Goal: Information Seeking & Learning: Check status

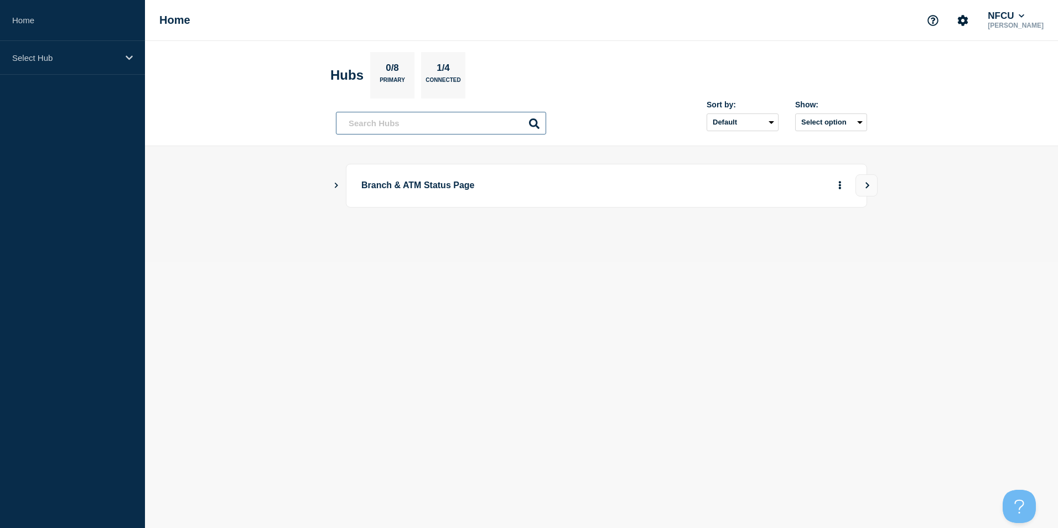
click at [369, 127] on input "text" at bounding box center [441, 123] width 210 height 23
click at [49, 63] on div "Select Hub" at bounding box center [72, 58] width 145 height 34
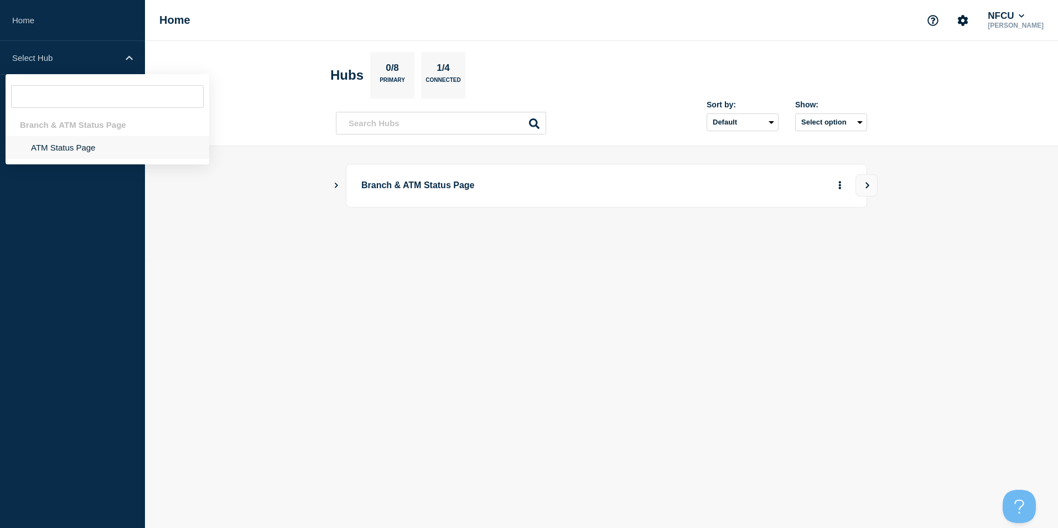
click at [82, 148] on li "ATM Status Page" at bounding box center [108, 147] width 204 height 23
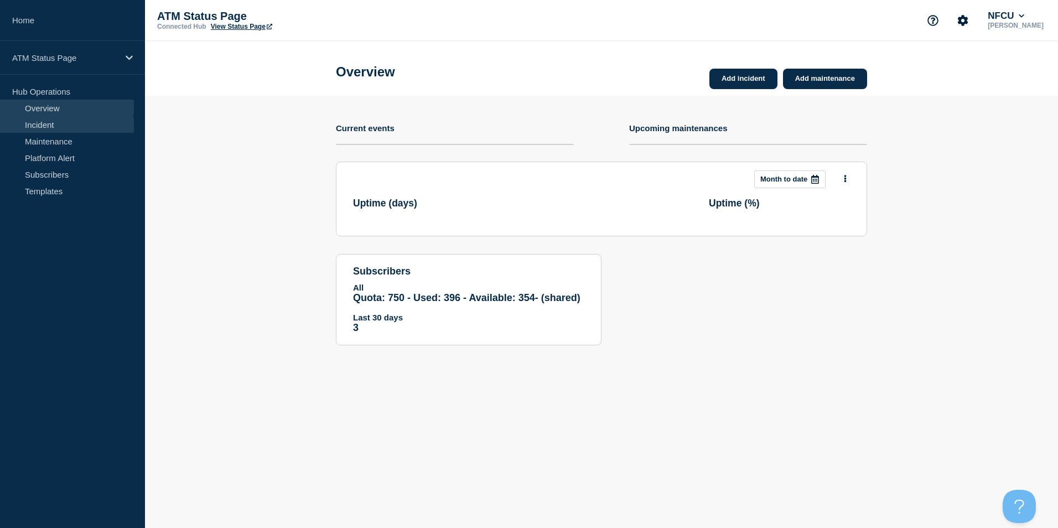
click at [48, 127] on link "Incident" at bounding box center [67, 124] width 134 height 17
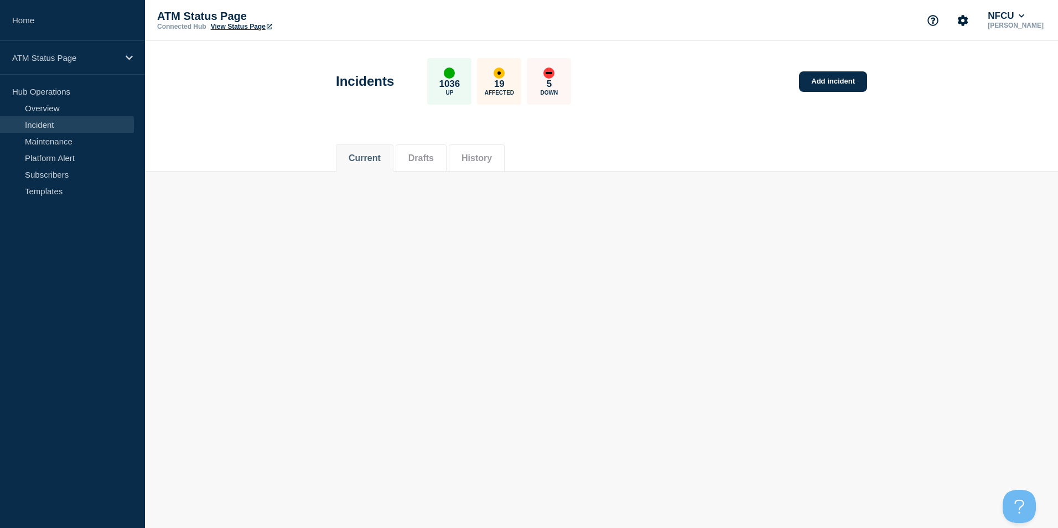
click at [422, 154] on button "Drafts" at bounding box center [421, 158] width 25 height 10
click at [468, 157] on li "History" at bounding box center [477, 157] width 56 height 27
click at [381, 159] on button "Current" at bounding box center [365, 158] width 32 height 10
click at [487, 162] on button "History" at bounding box center [477, 158] width 30 height 10
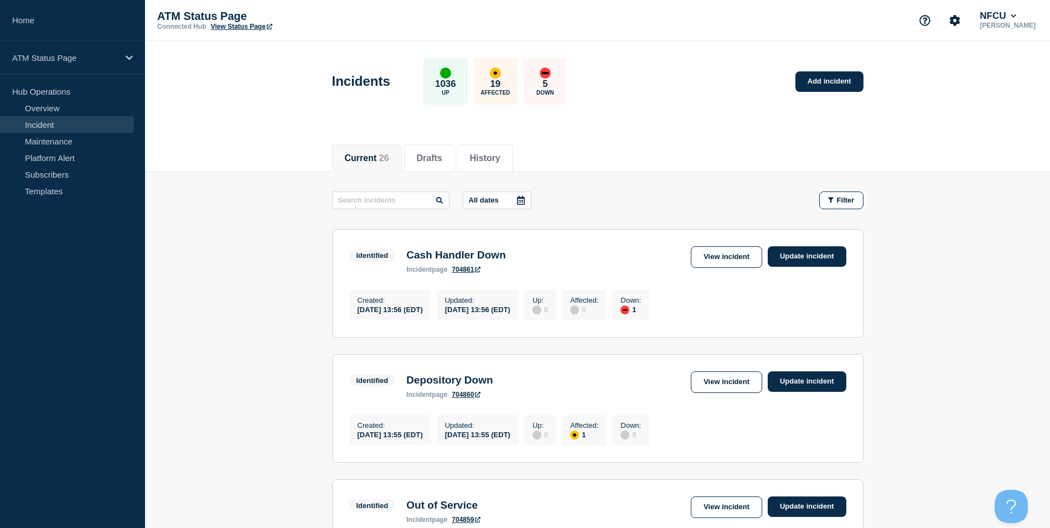
click at [509, 192] on button "All dates" at bounding box center [497, 201] width 69 height 18
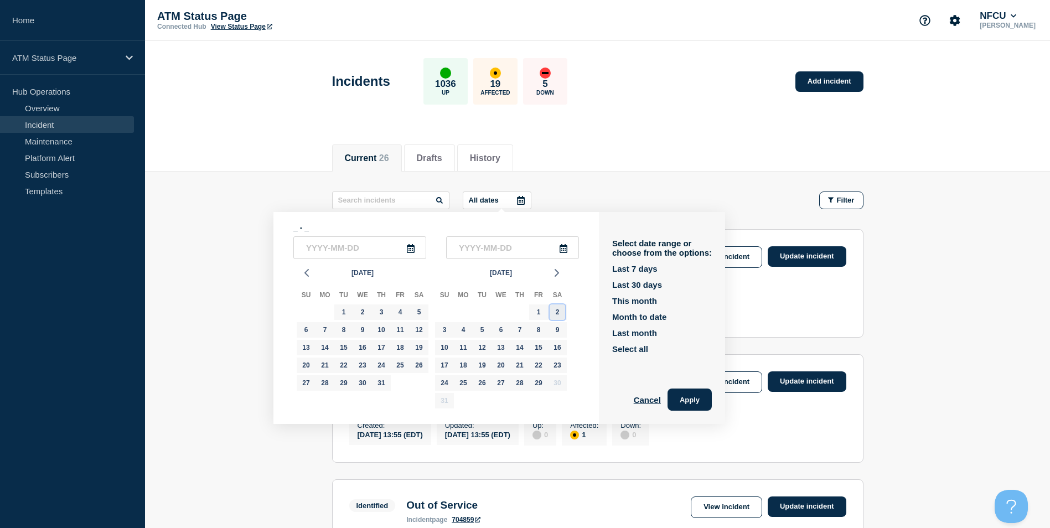
click at [559, 311] on div "2" at bounding box center [557, 311] width 15 height 15
type input "[DATE]"
click at [559, 311] on div "2" at bounding box center [557, 311] width 15 height 15
type input "[DATE]"
click at [686, 394] on button "Apply" at bounding box center [690, 400] width 44 height 22
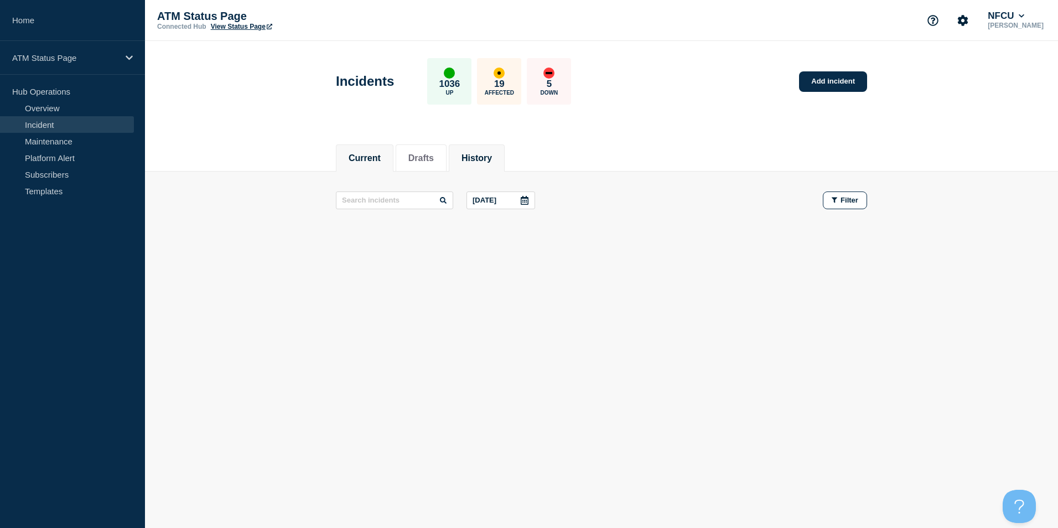
click at [488, 153] on button "History" at bounding box center [477, 158] width 30 height 10
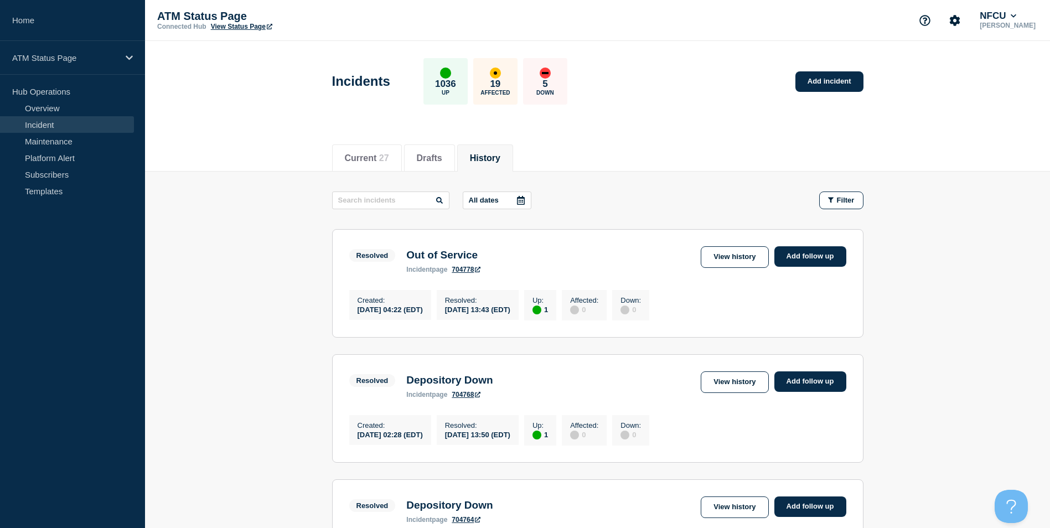
click at [525, 201] on icon at bounding box center [520, 200] width 9 height 9
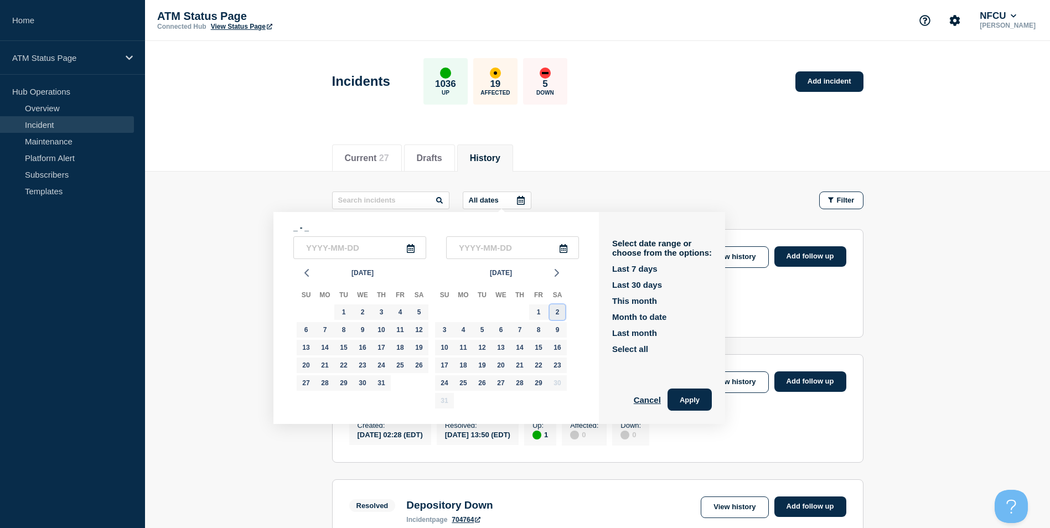
click at [558, 309] on div "2" at bounding box center [557, 311] width 15 height 15
type input "[DATE]"
click at [558, 309] on div "2" at bounding box center [557, 311] width 15 height 15
type input "[DATE]"
click at [693, 401] on button "Apply" at bounding box center [690, 400] width 44 height 22
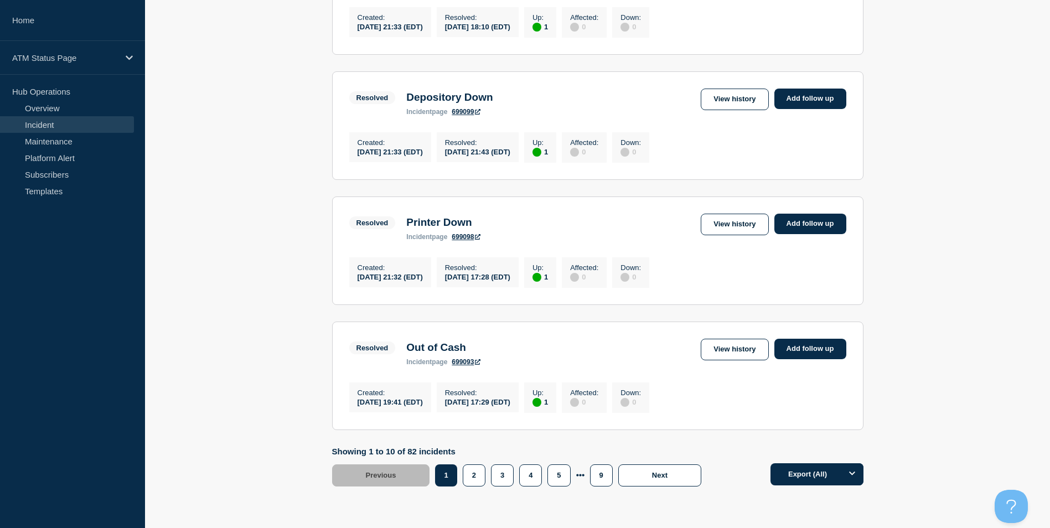
scroll to position [1130, 0]
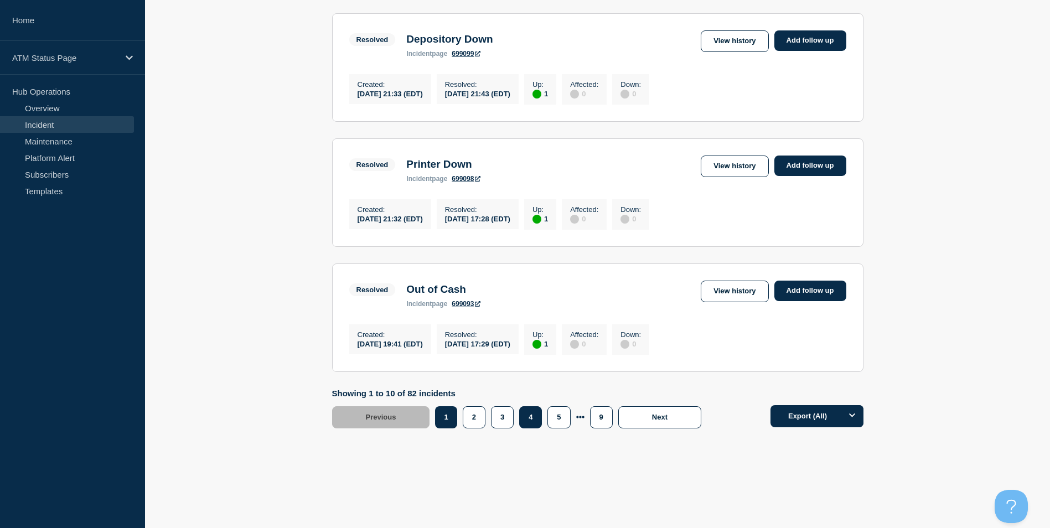
click at [537, 423] on button "4" at bounding box center [530, 417] width 23 height 22
click at [530, 413] on button "4" at bounding box center [530, 417] width 23 height 22
click at [533, 425] on button "4" at bounding box center [530, 417] width 23 height 22
click at [531, 415] on button "4" at bounding box center [530, 417] width 23 height 22
click at [530, 420] on button "4" at bounding box center [530, 417] width 23 height 22
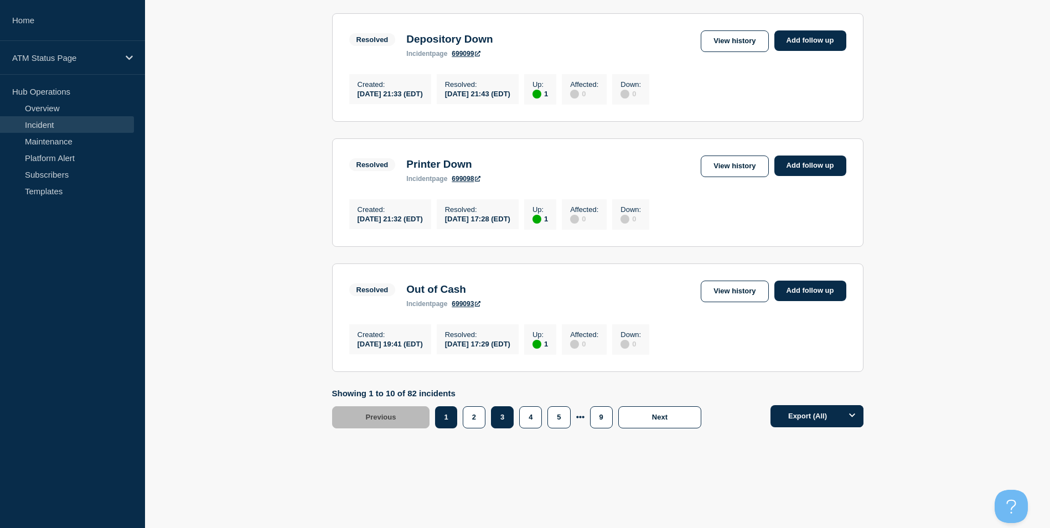
click at [501, 420] on button "3" at bounding box center [502, 417] width 23 height 22
click at [527, 416] on button "4" at bounding box center [530, 417] width 23 height 22
click at [640, 422] on button "Next" at bounding box center [659, 417] width 83 height 22
drag, startPoint x: 519, startPoint y: 418, endPoint x: 532, endPoint y: 416, distance: 13.4
click at [519, 418] on div "3" at bounding box center [533, 417] width 28 height 22
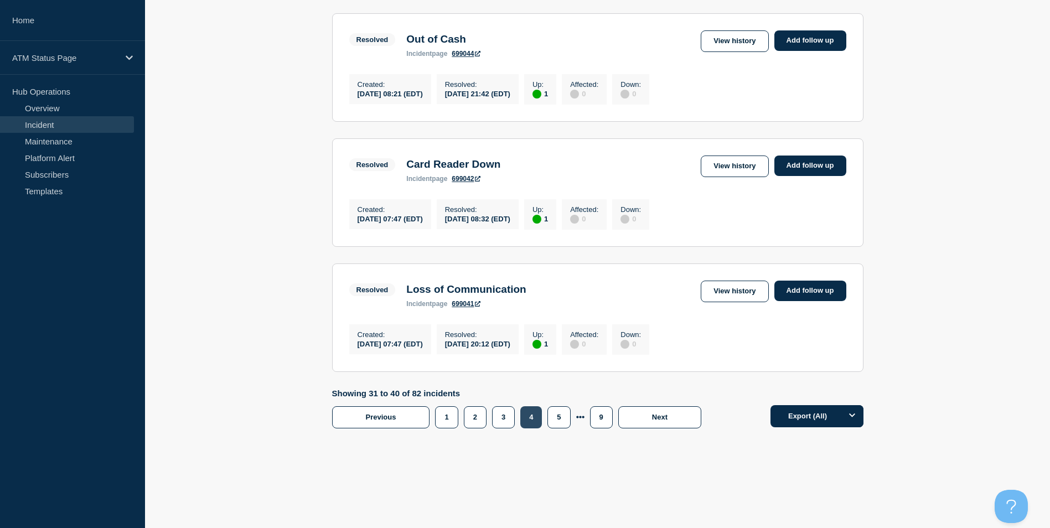
click at [533, 416] on button "4" at bounding box center [531, 417] width 22 height 22
click at [551, 420] on button "5" at bounding box center [558, 417] width 23 height 22
click at [651, 416] on button "Next" at bounding box center [659, 417] width 83 height 22
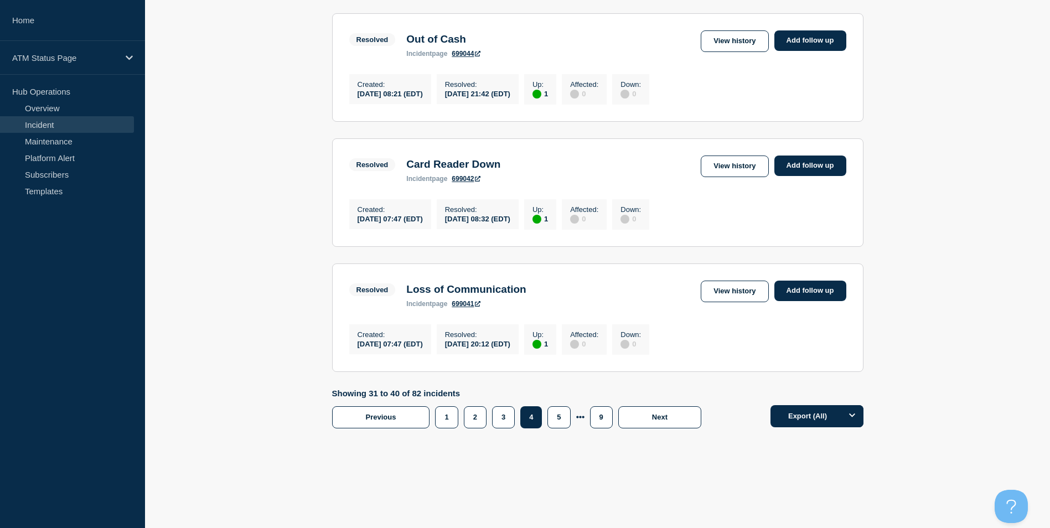
scroll to position [1130, 0]
click at [557, 412] on button "5" at bounding box center [558, 417] width 23 height 22
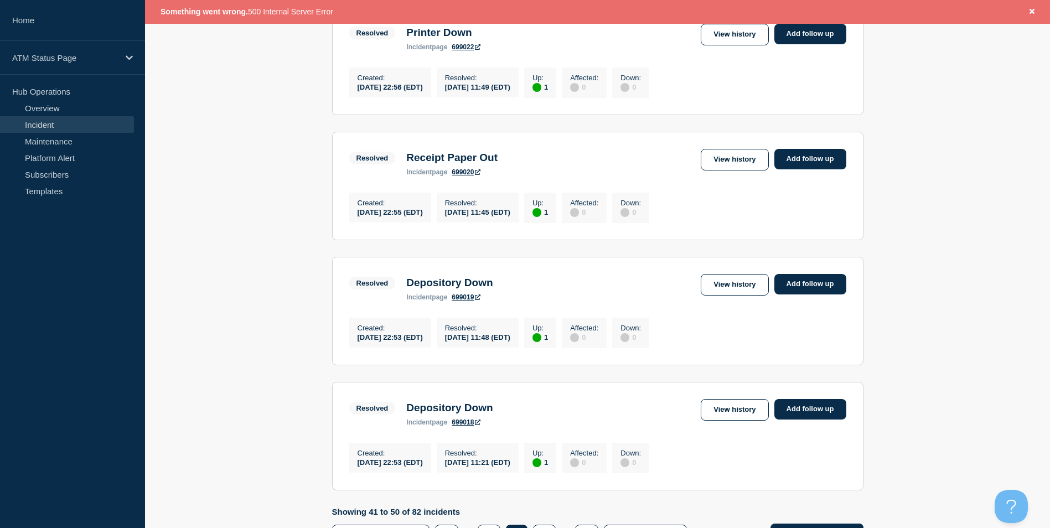
scroll to position [1154, 0]
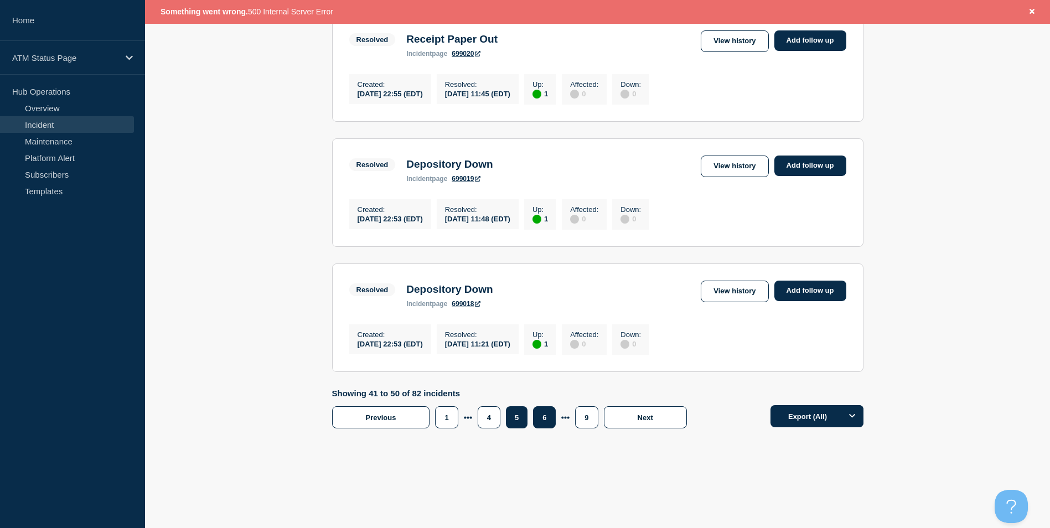
click at [545, 413] on button "6" at bounding box center [544, 417] width 23 height 22
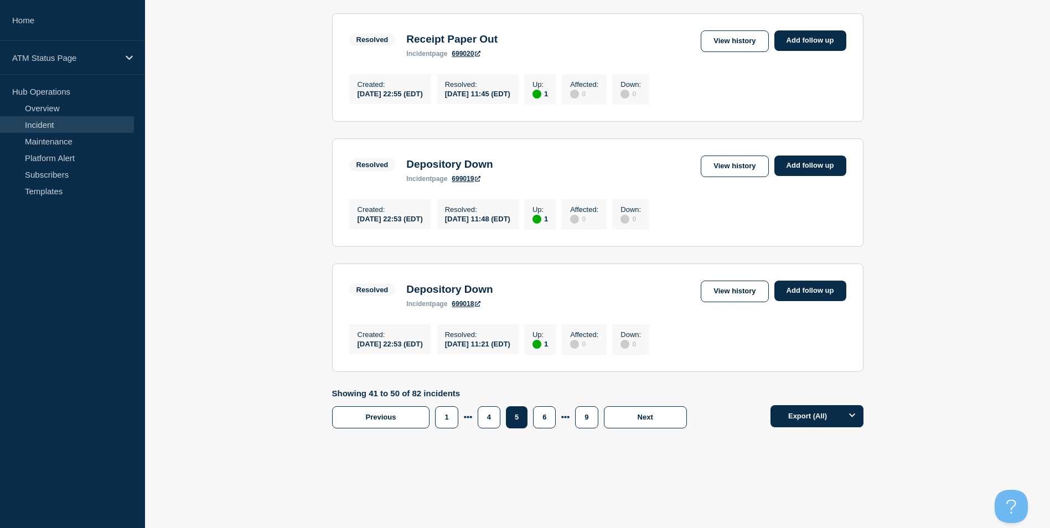
scroll to position [1130, 0]
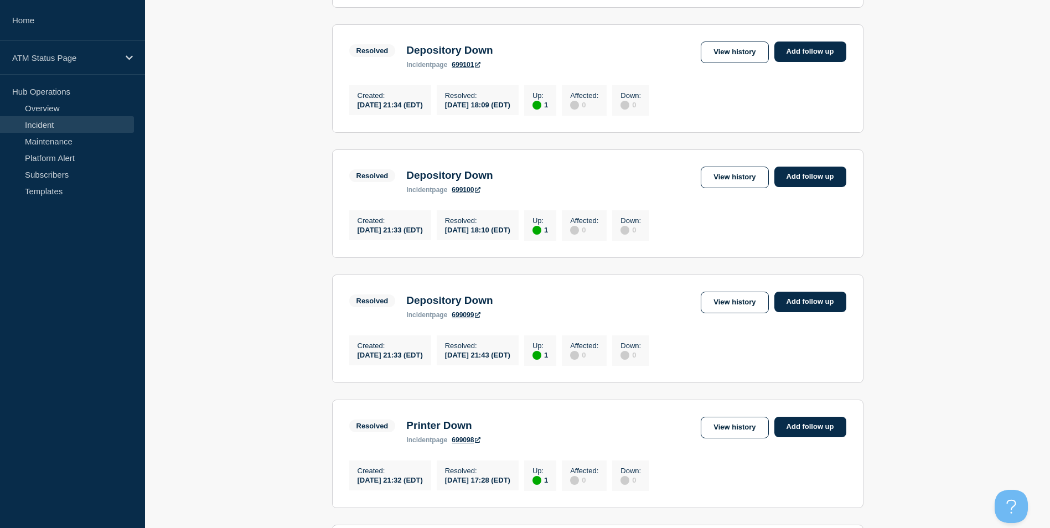
scroll to position [1130, 0]
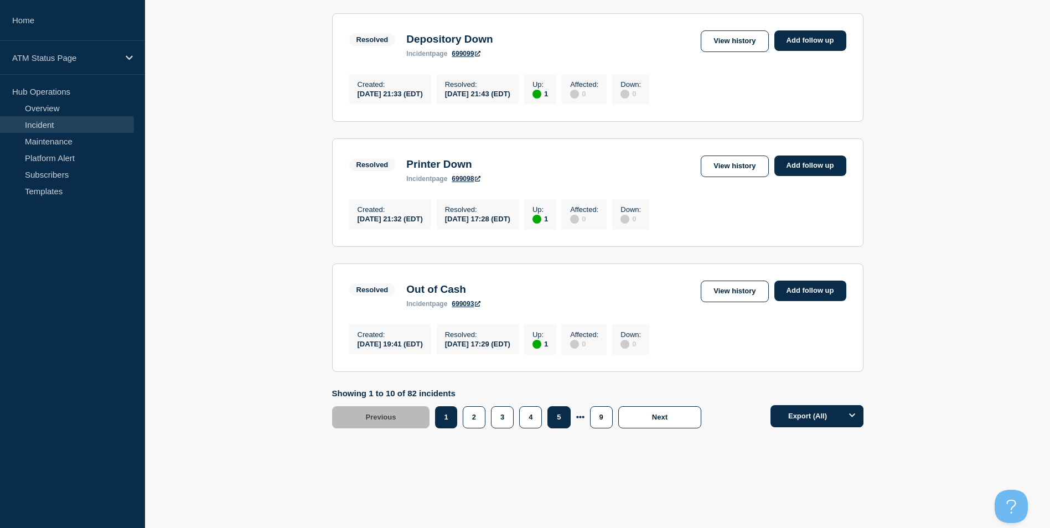
click at [562, 416] on button "5" at bounding box center [558, 417] width 23 height 22
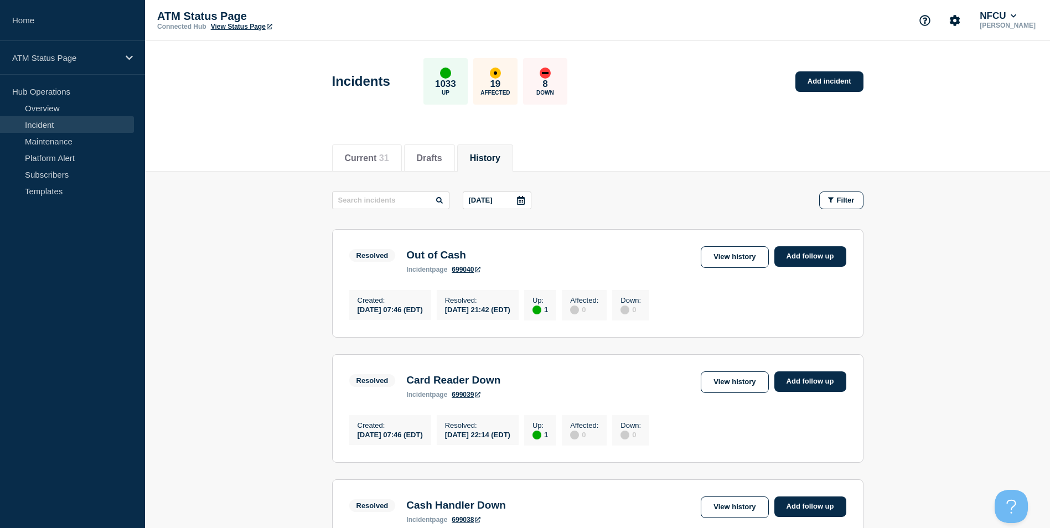
click at [514, 202] on div at bounding box center [521, 200] width 20 height 17
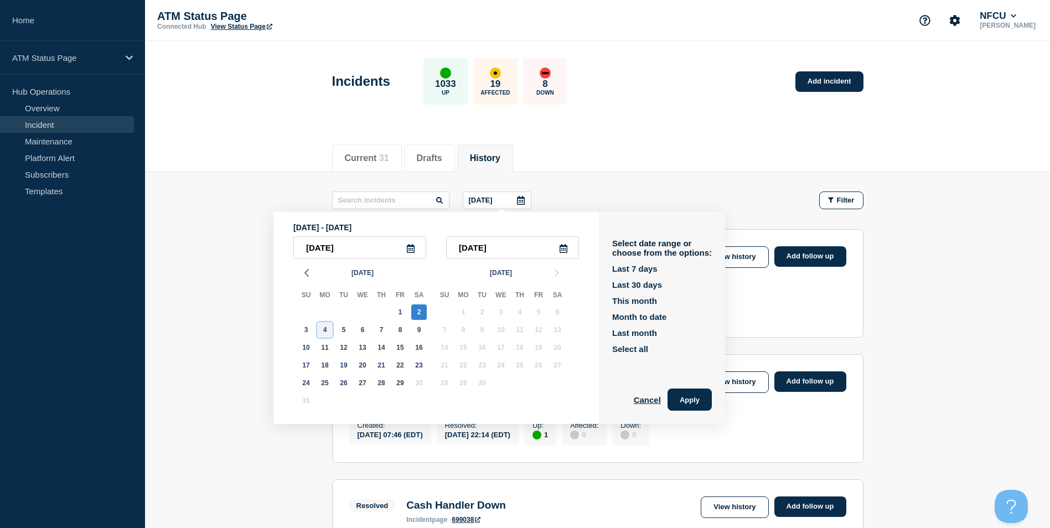
click at [317, 328] on div "4" at bounding box center [324, 329] width 15 height 15
type input "2025-08-04"
click at [328, 331] on div "4" at bounding box center [324, 329] width 15 height 15
type input "2025-08-04"
click at [698, 397] on button "Apply" at bounding box center [690, 400] width 44 height 22
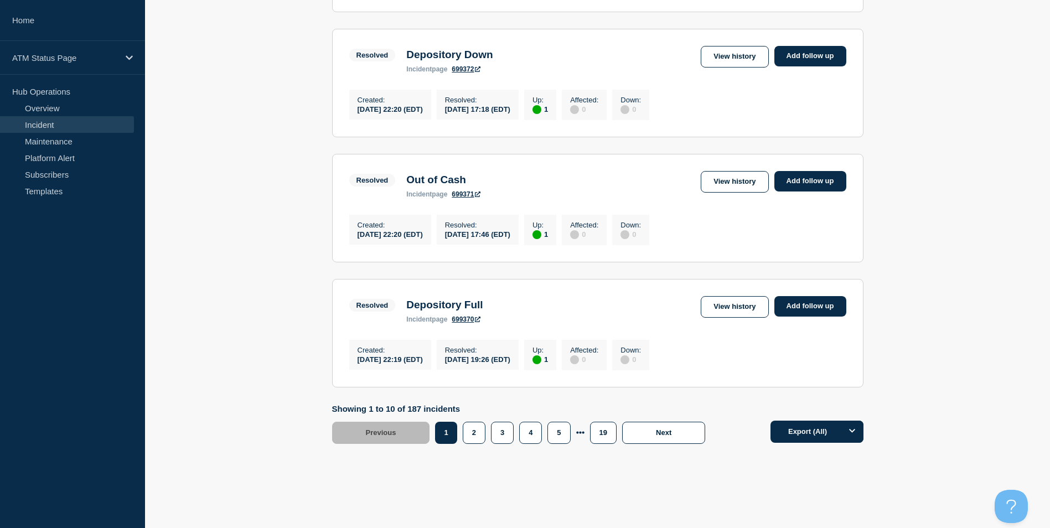
scroll to position [1130, 0]
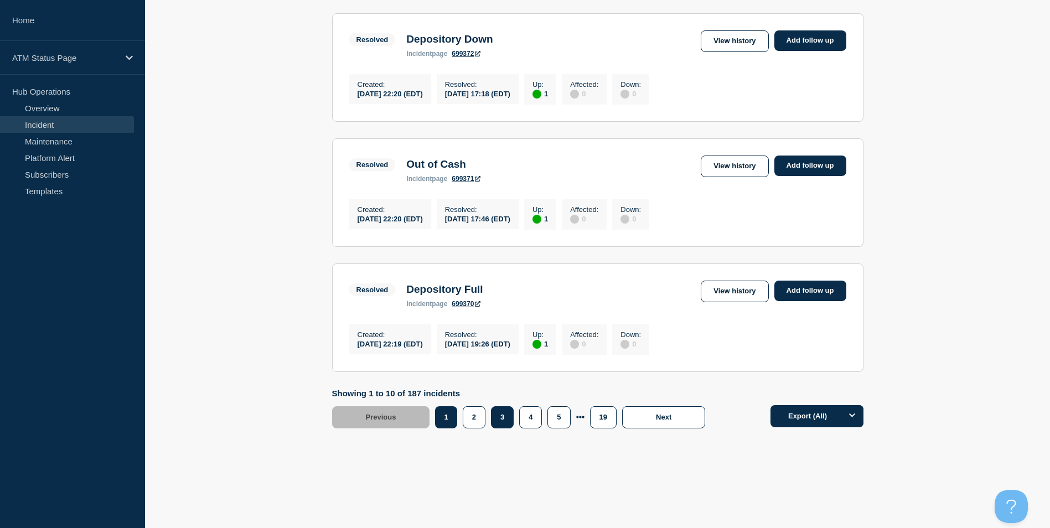
click at [511, 420] on button "3" at bounding box center [502, 417] width 23 height 22
click at [534, 418] on button "4" at bounding box center [530, 417] width 23 height 22
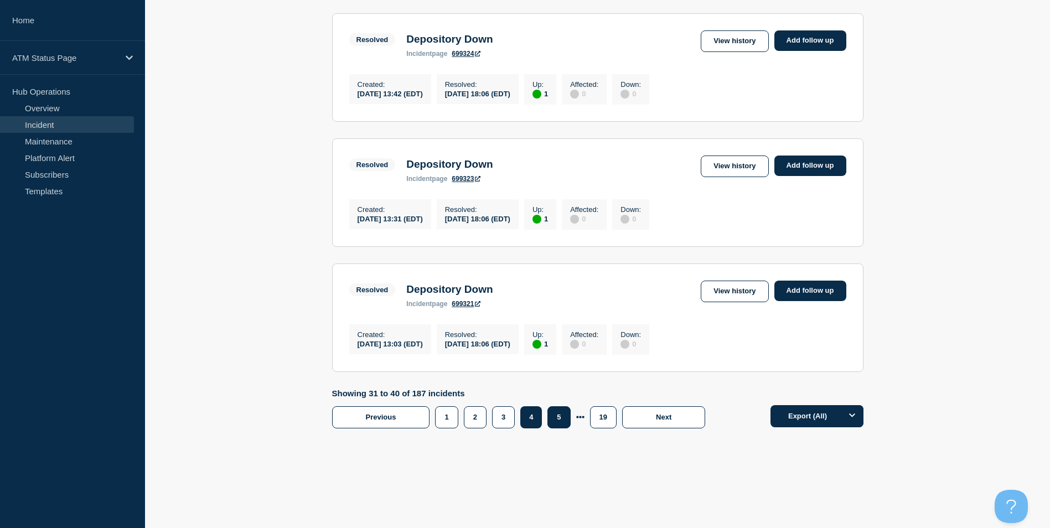
click at [563, 418] on button "5" at bounding box center [558, 417] width 23 height 22
click at [540, 417] on button "6" at bounding box center [544, 417] width 23 height 22
click at [547, 417] on button "7" at bounding box center [544, 417] width 23 height 22
click at [549, 418] on button "8" at bounding box center [544, 417] width 23 height 22
click at [544, 419] on button "9" at bounding box center [544, 417] width 23 height 22
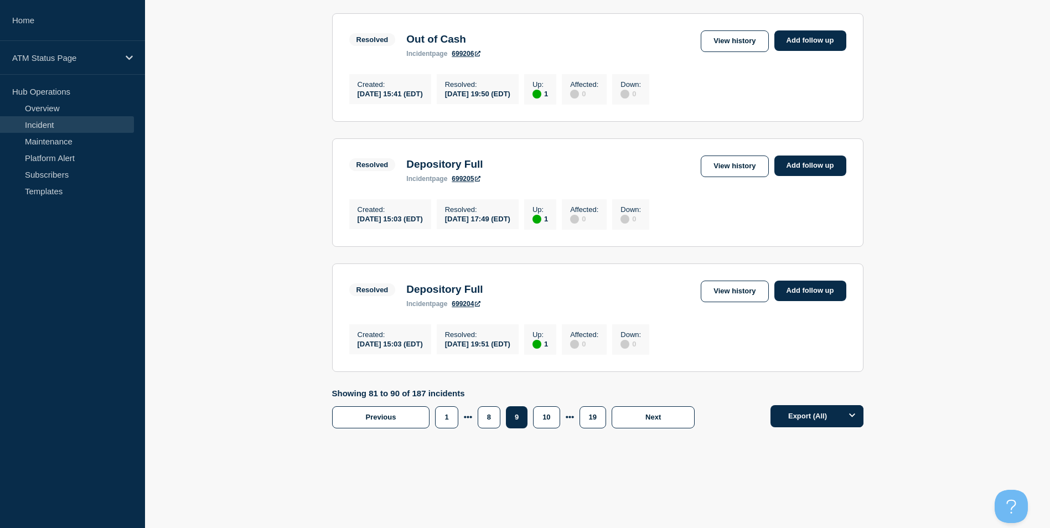
scroll to position [1130, 0]
click at [494, 412] on button "8" at bounding box center [489, 417] width 23 height 22
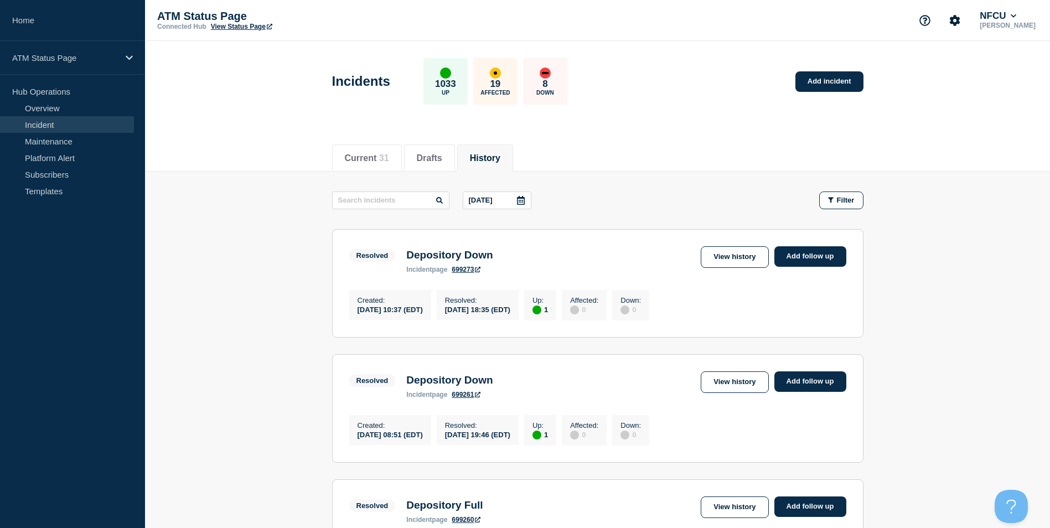
click at [515, 200] on div at bounding box center [521, 200] width 20 height 17
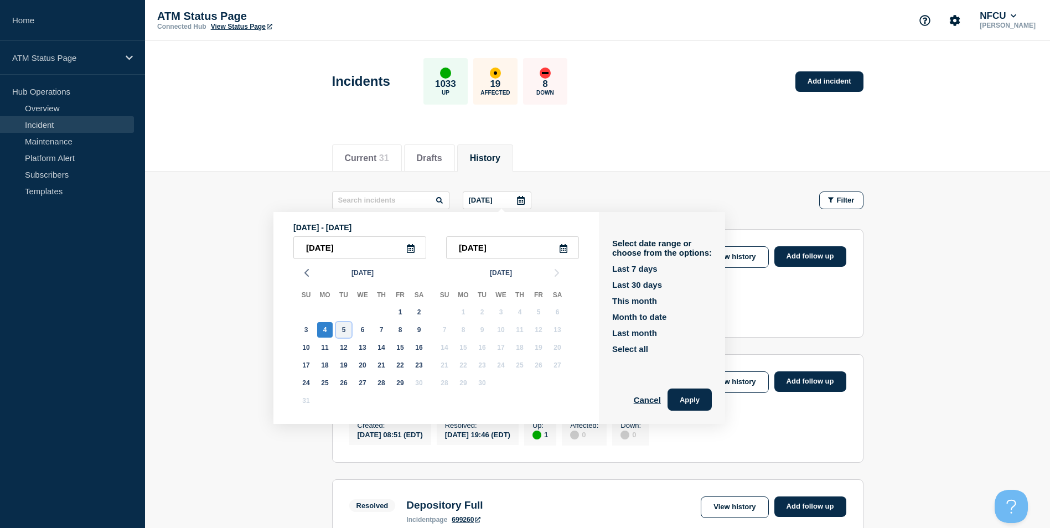
click at [343, 332] on div "5" at bounding box center [343, 329] width 15 height 15
type input "2025-08-05"
click at [345, 324] on div "5" at bounding box center [343, 329] width 15 height 15
type input "2025-08-05"
click at [687, 397] on button "Apply" at bounding box center [690, 400] width 44 height 22
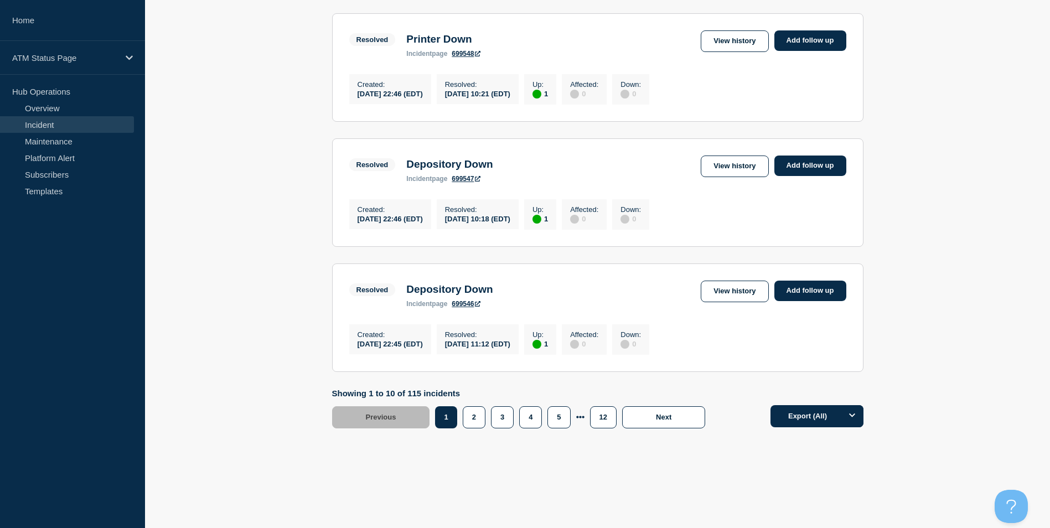
scroll to position [1130, 0]
click at [531, 420] on button "4" at bounding box center [530, 417] width 23 height 22
click at [570, 418] on button "5" at bounding box center [558, 417] width 23 height 22
click at [546, 423] on button "6" at bounding box center [544, 417] width 23 height 22
click at [555, 422] on button "7" at bounding box center [544, 417] width 23 height 22
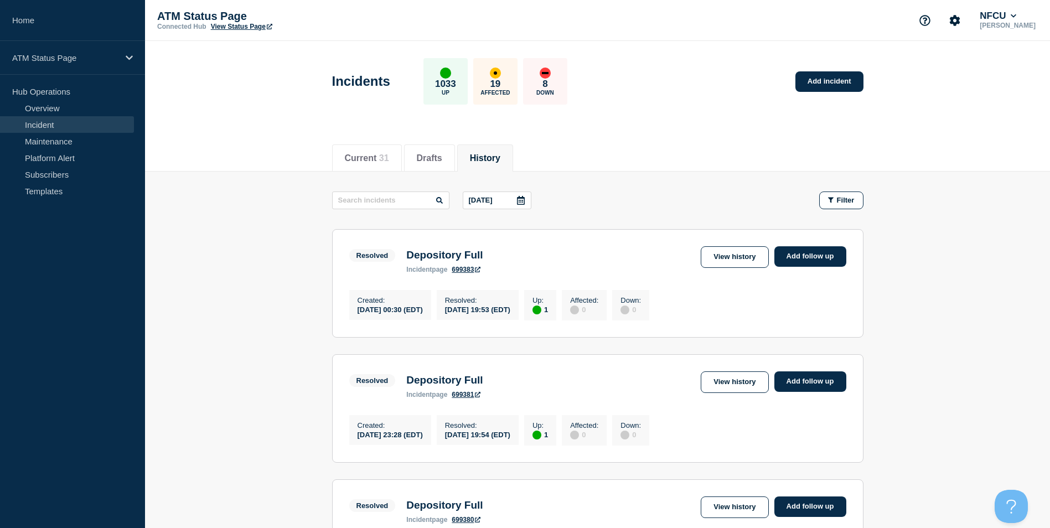
click at [523, 201] on icon at bounding box center [521, 200] width 8 height 9
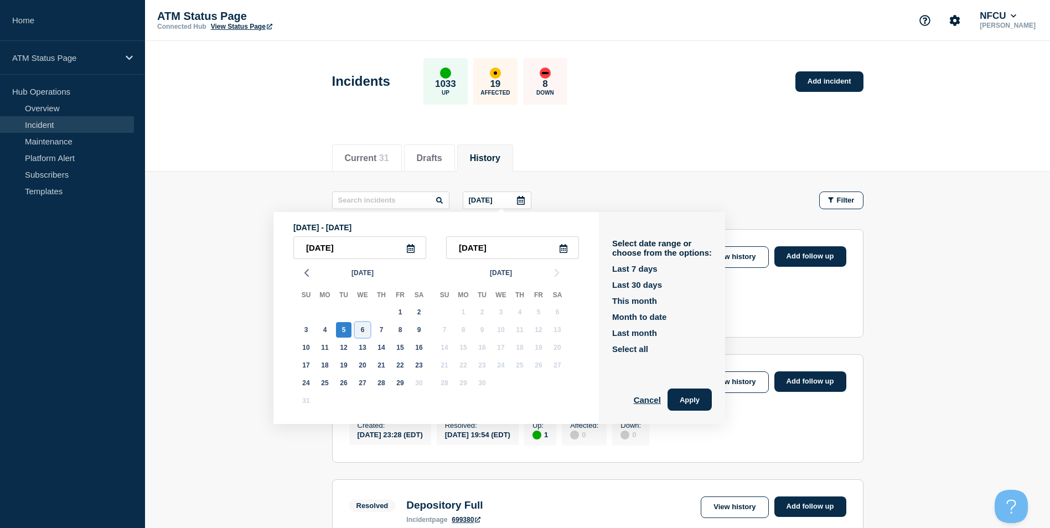
click at [359, 330] on div "6" at bounding box center [362, 329] width 15 height 15
type input "2025-08-06"
click at [359, 330] on div "6" at bounding box center [362, 329] width 15 height 15
type input "2025-08-06"
click at [679, 401] on button "Apply" at bounding box center [690, 400] width 44 height 22
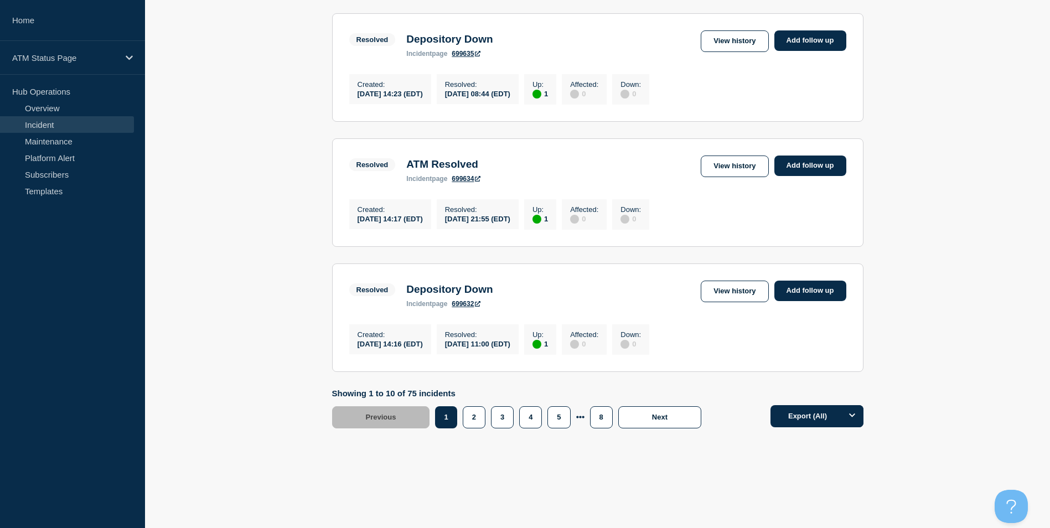
scroll to position [1130, 0]
click at [509, 418] on button "3" at bounding box center [502, 417] width 23 height 22
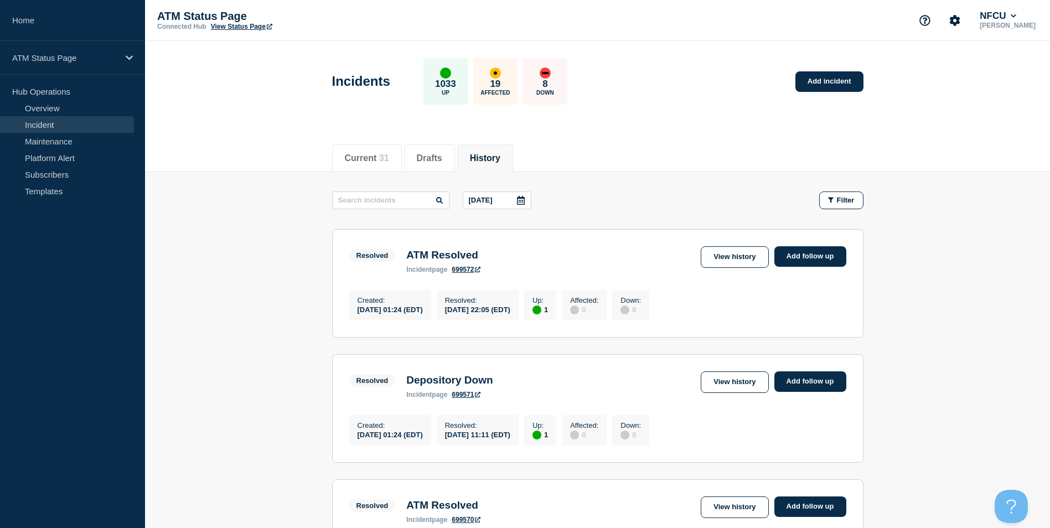
click at [521, 195] on div at bounding box center [521, 200] width 20 height 17
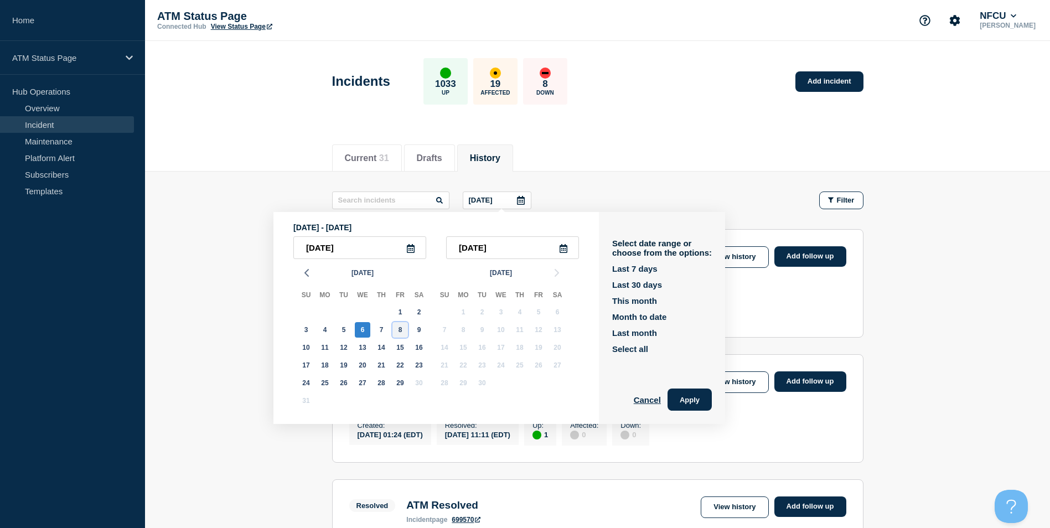
click at [403, 332] on div "8" at bounding box center [399, 329] width 15 height 15
type input "2025-08-08"
click at [400, 331] on div "8" at bounding box center [399, 329] width 15 height 15
type input "2025-08-08"
click at [693, 396] on button "Apply" at bounding box center [690, 400] width 44 height 22
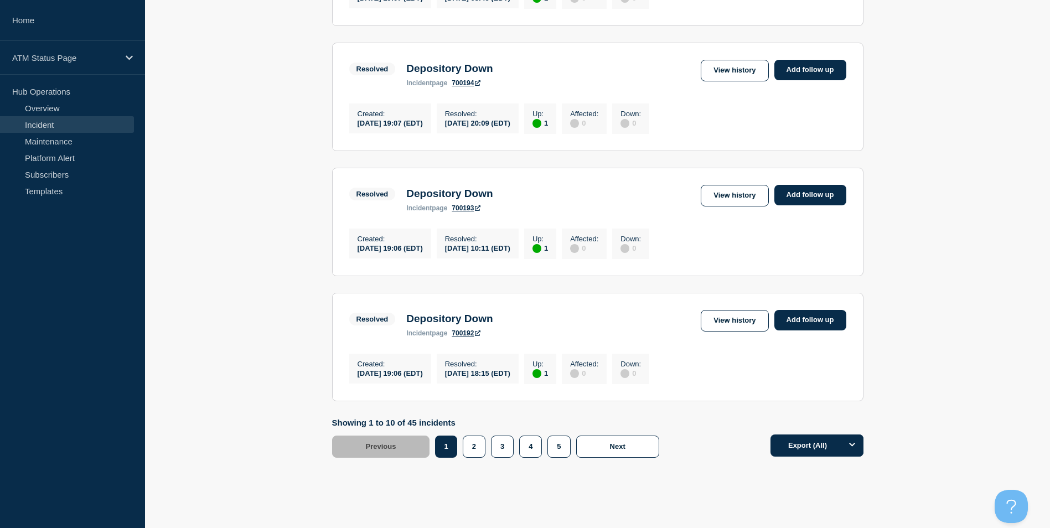
scroll to position [1130, 0]
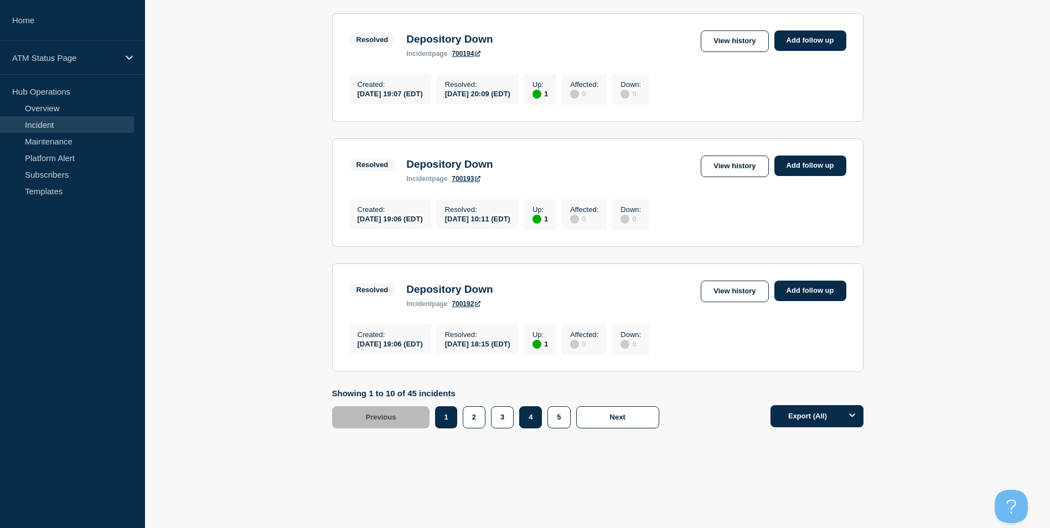
click at [533, 417] on button "4" at bounding box center [530, 417] width 23 height 22
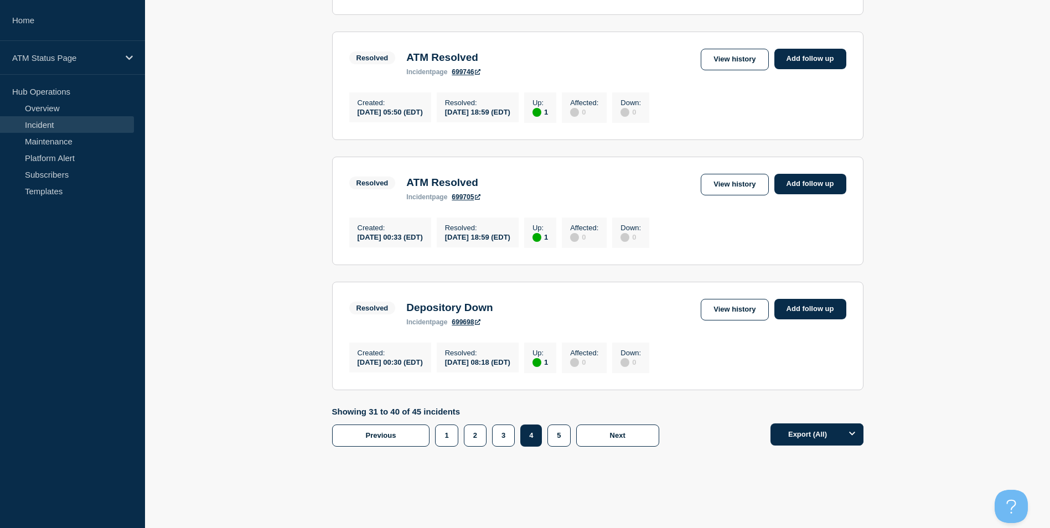
scroll to position [1130, 0]
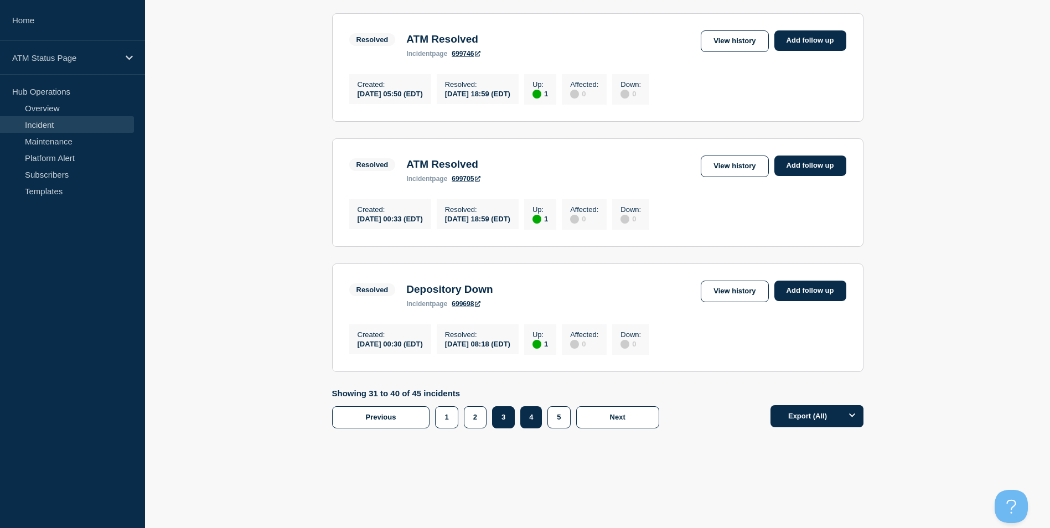
click at [495, 413] on button "3" at bounding box center [503, 417] width 23 height 22
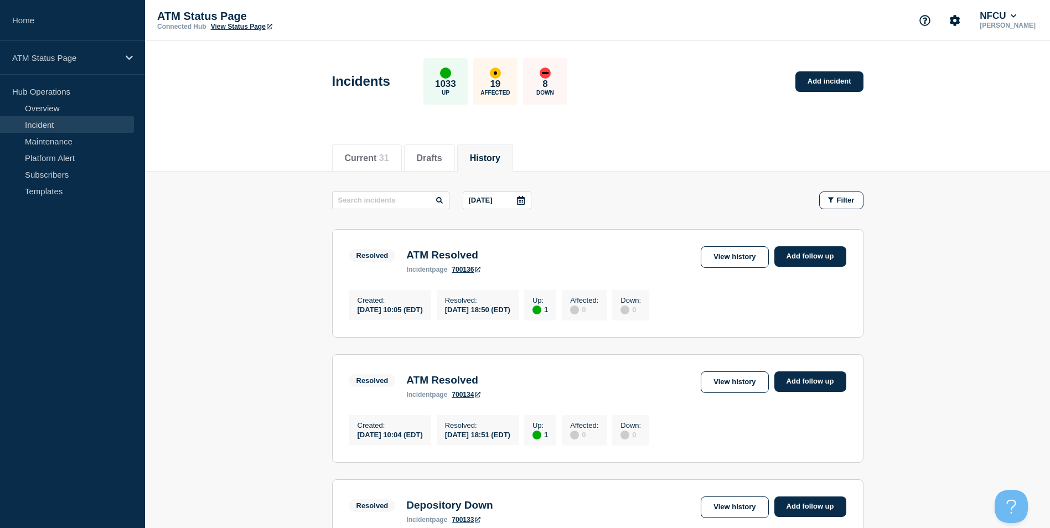
click at [522, 198] on icon at bounding box center [521, 200] width 8 height 9
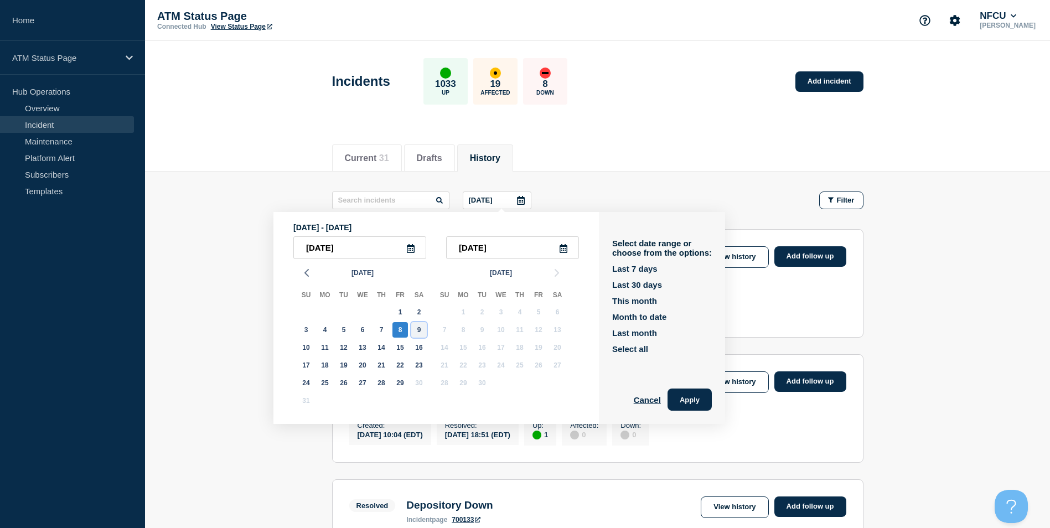
click at [417, 324] on div "9" at bounding box center [418, 329] width 15 height 15
type input "2025-08-09"
click at [417, 324] on div "9" at bounding box center [418, 329] width 15 height 15
type input "2025-08-09"
click at [700, 400] on button "Apply" at bounding box center [690, 400] width 44 height 22
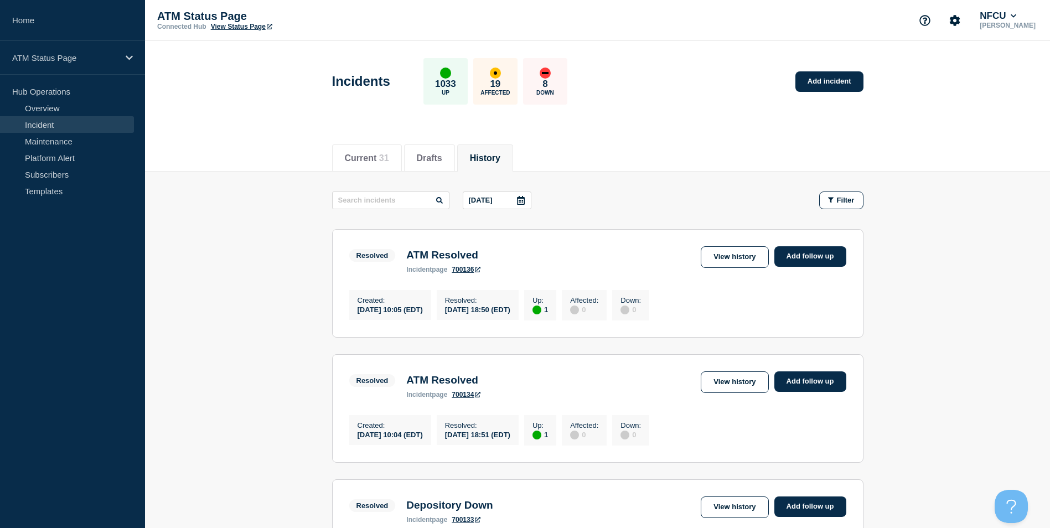
click at [726, 163] on div "Current 31 Drafts History" at bounding box center [597, 152] width 531 height 38
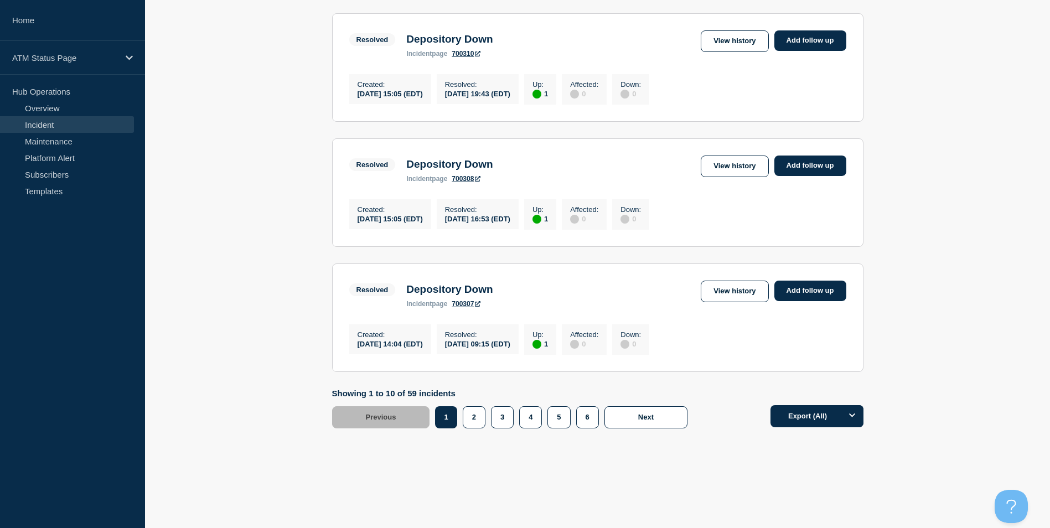
scroll to position [1130, 0]
click at [508, 418] on button "3" at bounding box center [502, 417] width 23 height 22
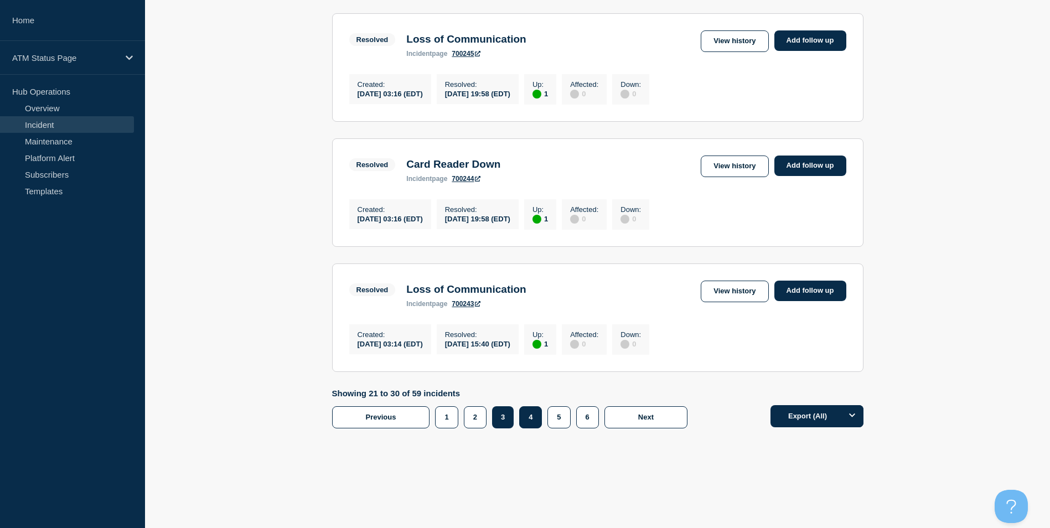
click at [520, 417] on button "4" at bounding box center [530, 417] width 23 height 22
click at [554, 413] on button "5" at bounding box center [558, 417] width 23 height 22
click at [564, 421] on button "5" at bounding box center [558, 417] width 23 height 22
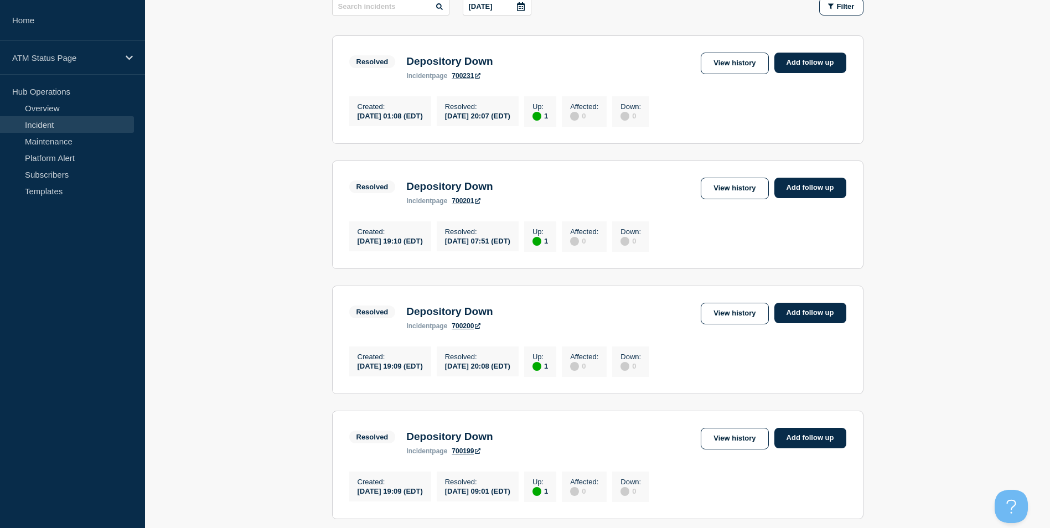
scroll to position [134, 0]
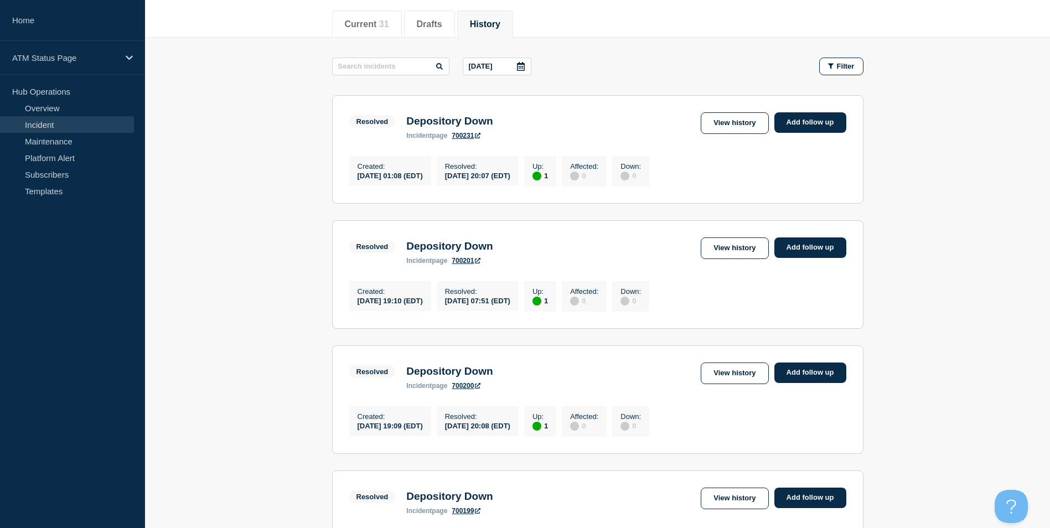
click at [518, 68] on icon at bounding box center [520, 66] width 9 height 9
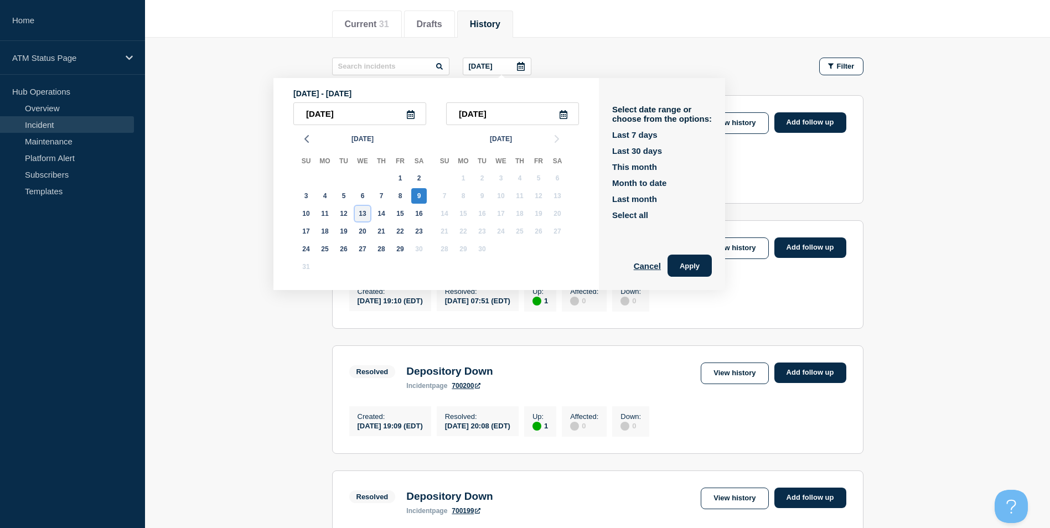
click at [361, 213] on div "13" at bounding box center [362, 213] width 15 height 15
type input "2025-08-13"
click at [361, 213] on div "13" at bounding box center [362, 213] width 15 height 15
type input "2025-08-13"
click at [697, 265] on button "Apply" at bounding box center [690, 266] width 44 height 22
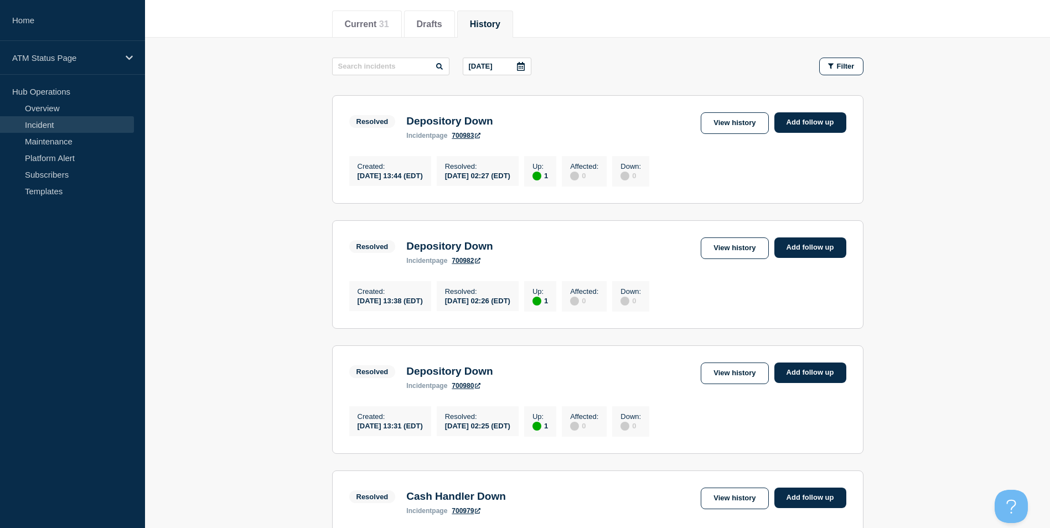
click at [531, 265] on div "Resolved Depository Down incident page 700982 View history Add follow up" at bounding box center [597, 250] width 497 height 27
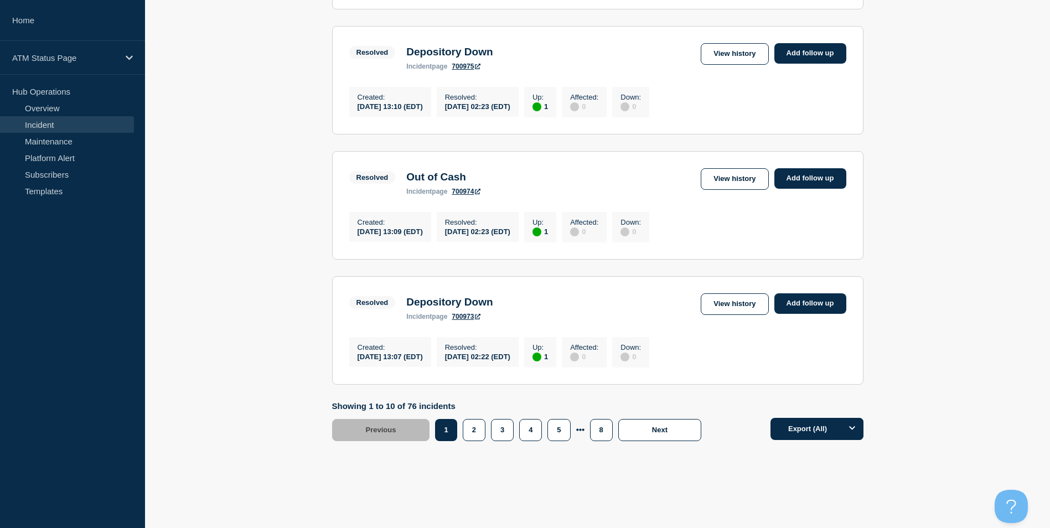
scroll to position [1130, 0]
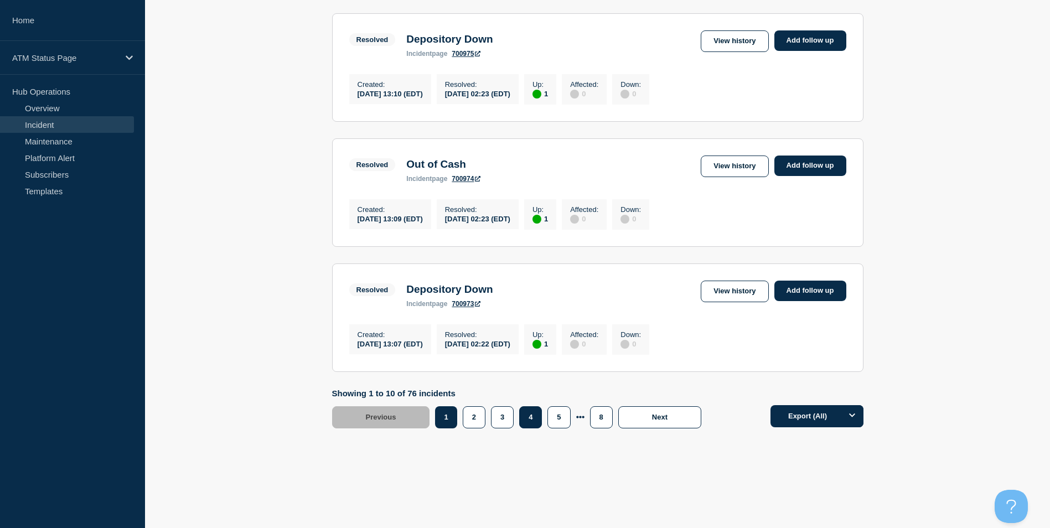
click at [530, 426] on button "4" at bounding box center [530, 417] width 23 height 22
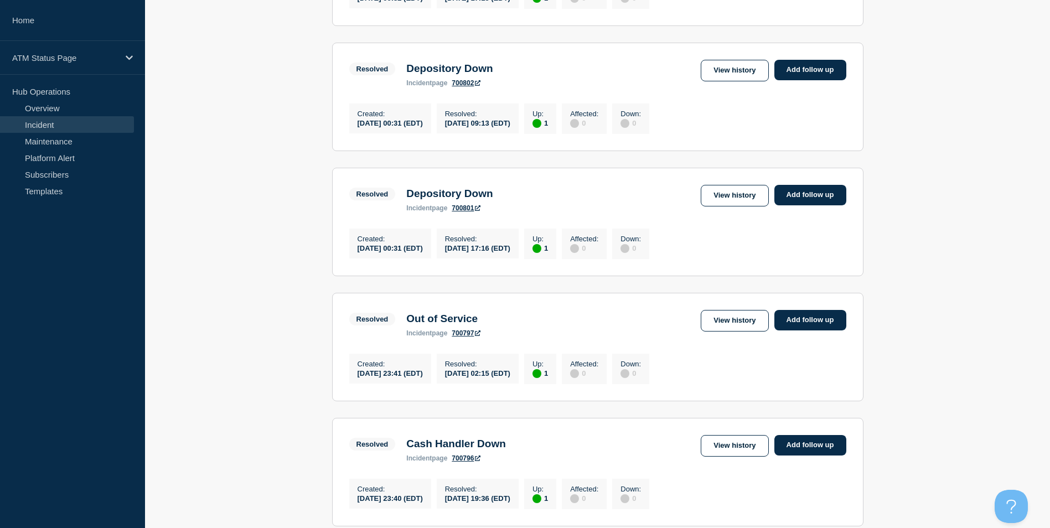
scroll to position [687, 0]
drag, startPoint x: 618, startPoint y: 178, endPoint x: 604, endPoint y: 190, distance: 18.8
click at [618, 178] on ul "Resolved 1 Up Depository Down Created 2025-08-13 02:00 (EDT) Resolved 2025-08-1…" at bounding box center [597, 159] width 531 height 1234
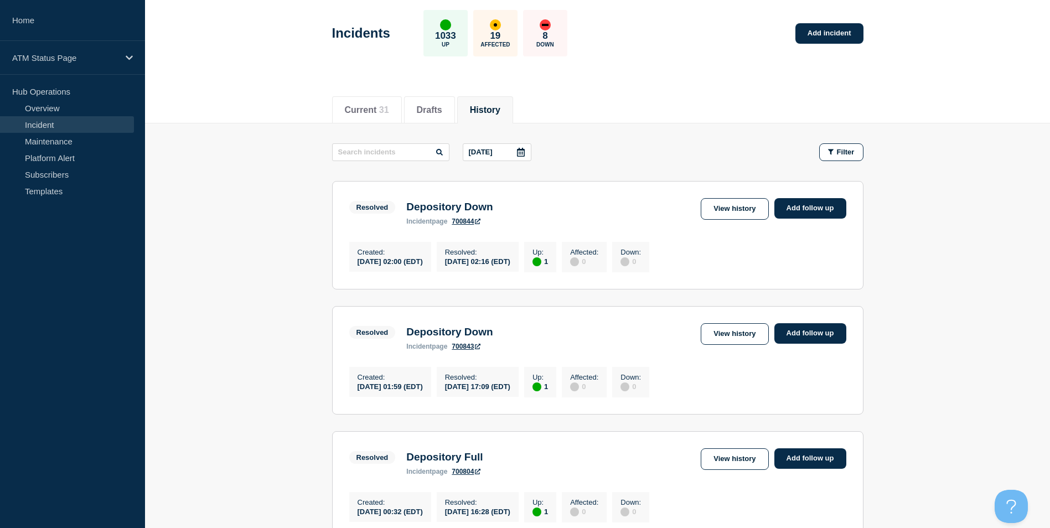
scroll to position [0, 0]
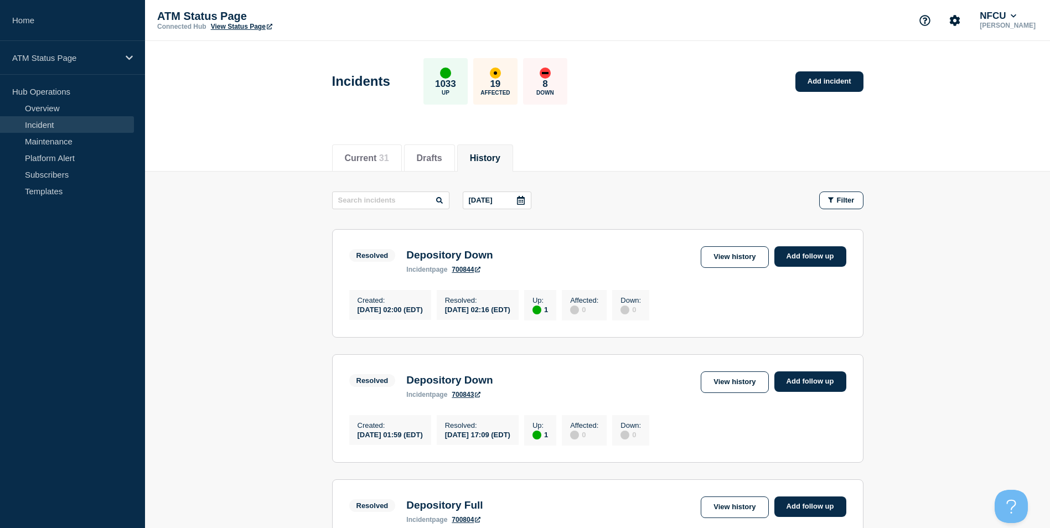
click at [522, 193] on div at bounding box center [521, 200] width 20 height 17
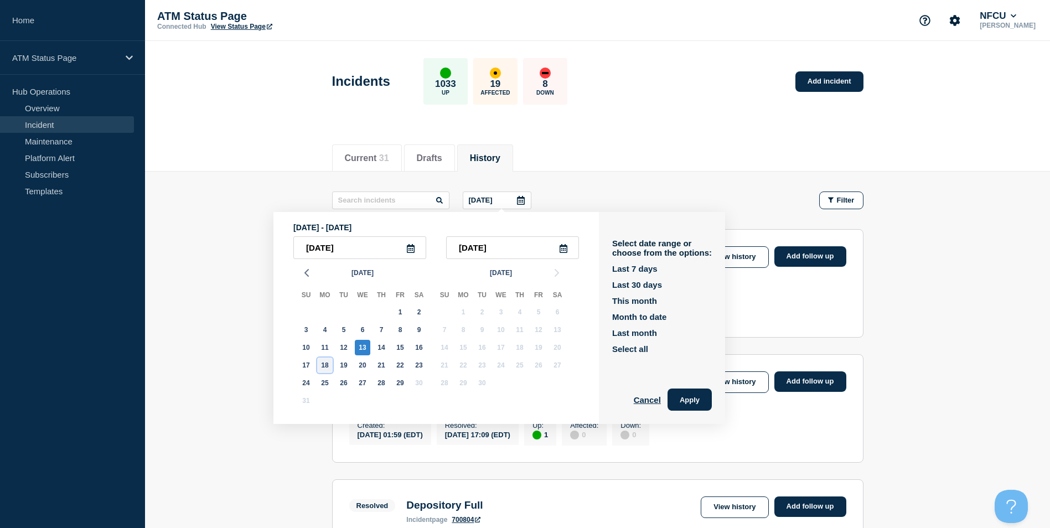
click at [329, 366] on div "18" at bounding box center [324, 365] width 15 height 15
type input "2025-08-18"
click at [329, 366] on div "18" at bounding box center [324, 365] width 15 height 15
type input "2025-08-18"
click at [690, 395] on button "Apply" at bounding box center [690, 400] width 44 height 22
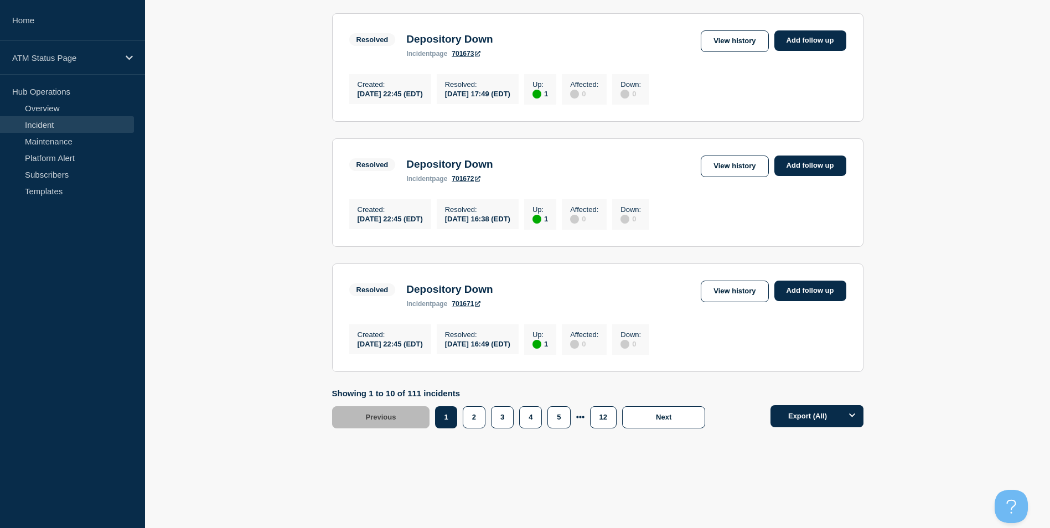
scroll to position [1130, 0]
click at [497, 422] on button "3" at bounding box center [502, 417] width 23 height 22
click at [492, 444] on footer "Showing 1 to 10 of 111 incidents Previous Page 1 Page 2 Page 3 Page 4 Page 5 Pa…" at bounding box center [597, 417] width 905 height 56
click at [539, 417] on button "4" at bounding box center [530, 417] width 23 height 22
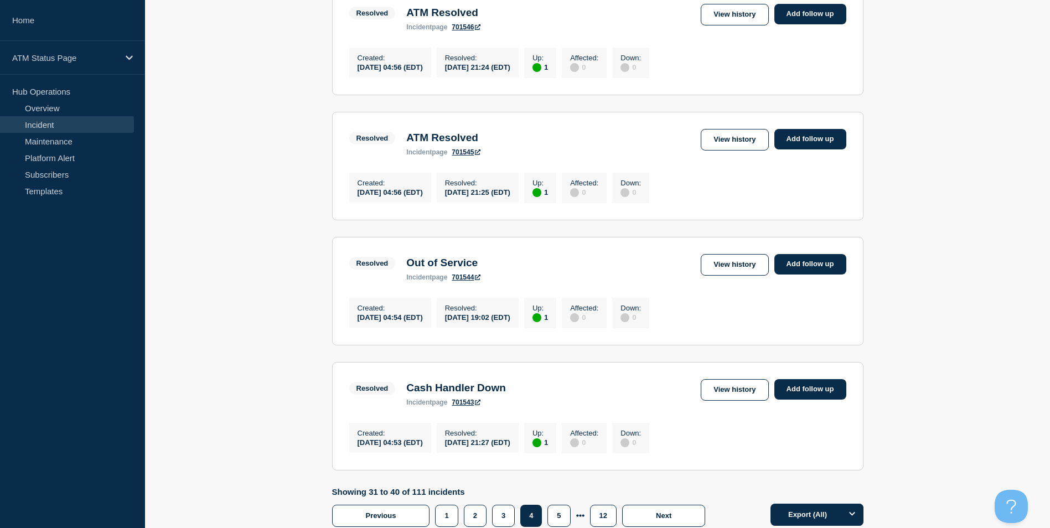
scroll to position [1130, 0]
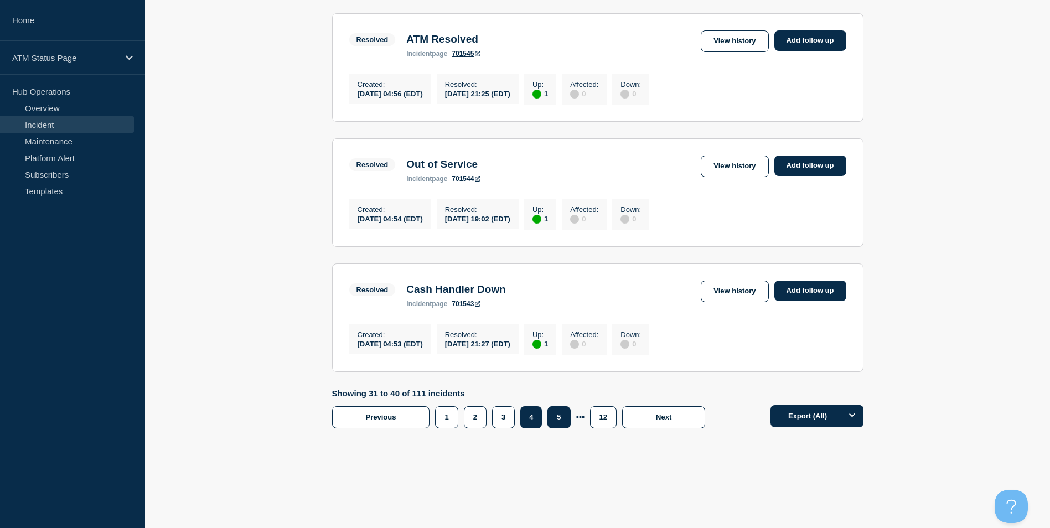
click at [562, 415] on button "5" at bounding box center [558, 417] width 23 height 22
click at [557, 420] on button "5" at bounding box center [558, 417] width 23 height 22
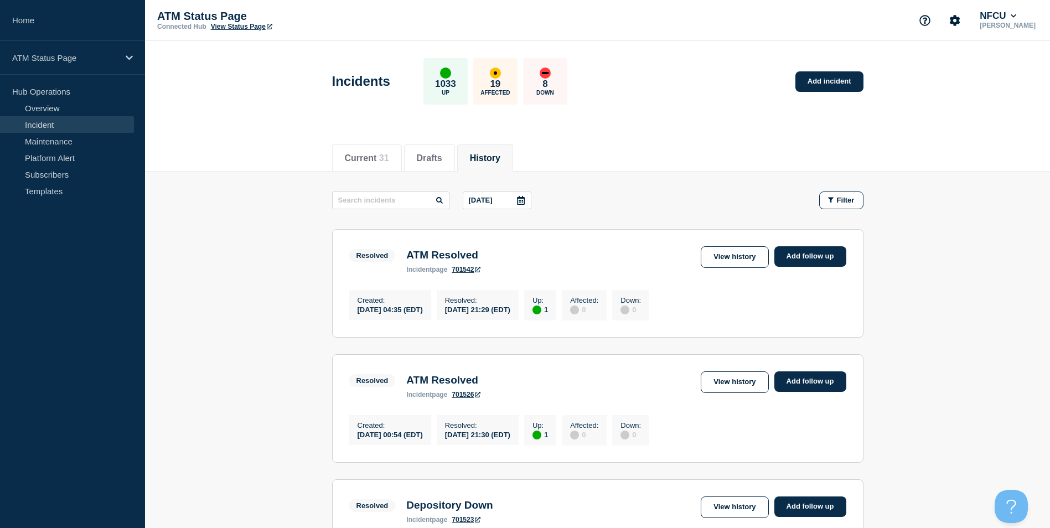
click at [519, 193] on div at bounding box center [521, 200] width 20 height 17
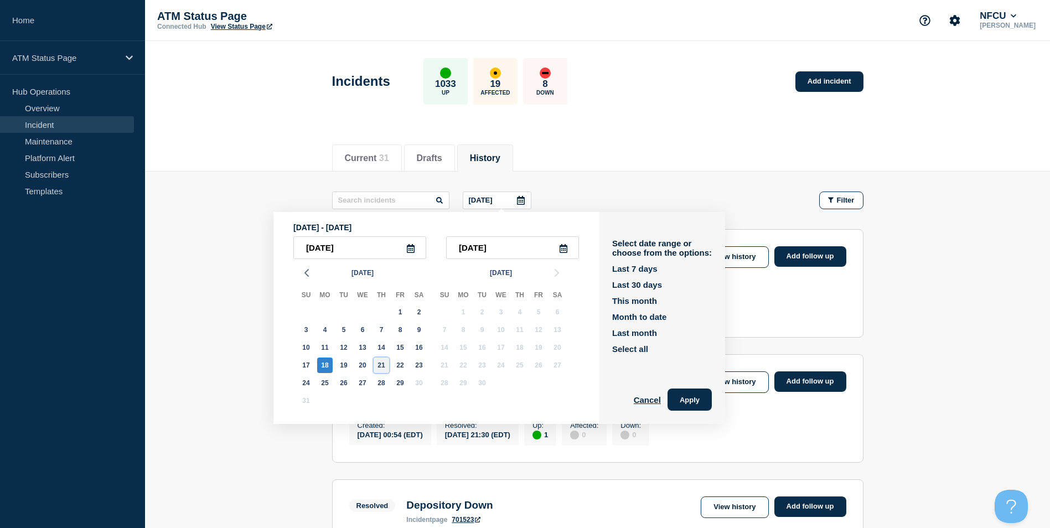
click at [378, 365] on div "21" at bounding box center [381, 365] width 15 height 15
type input "2025-08-21"
click at [378, 365] on div "21" at bounding box center [381, 365] width 15 height 15
type input "2025-08-21"
click at [685, 400] on button "Apply" at bounding box center [690, 400] width 44 height 22
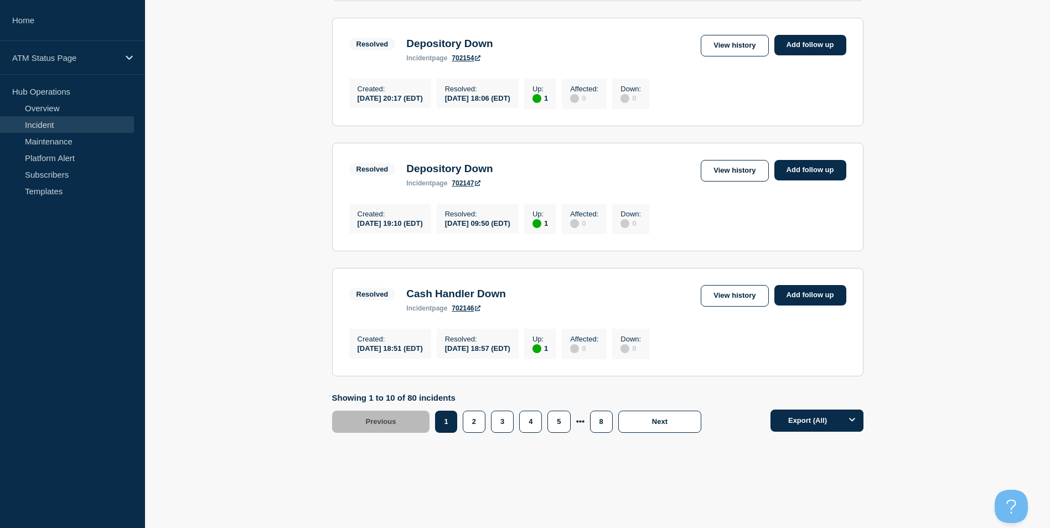
scroll to position [1052, 0]
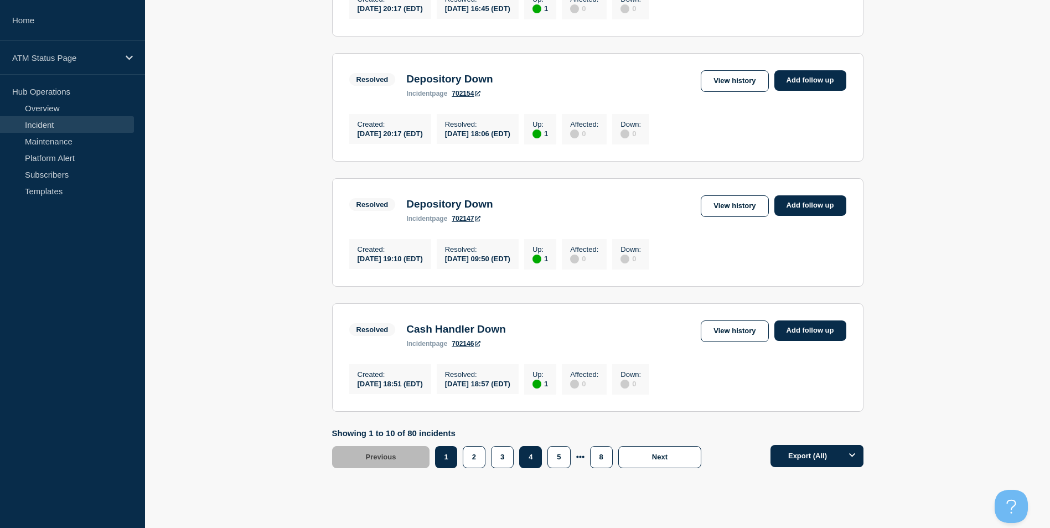
click at [527, 468] on button "4" at bounding box center [530, 457] width 23 height 22
click at [548, 468] on button "5" at bounding box center [558, 457] width 23 height 22
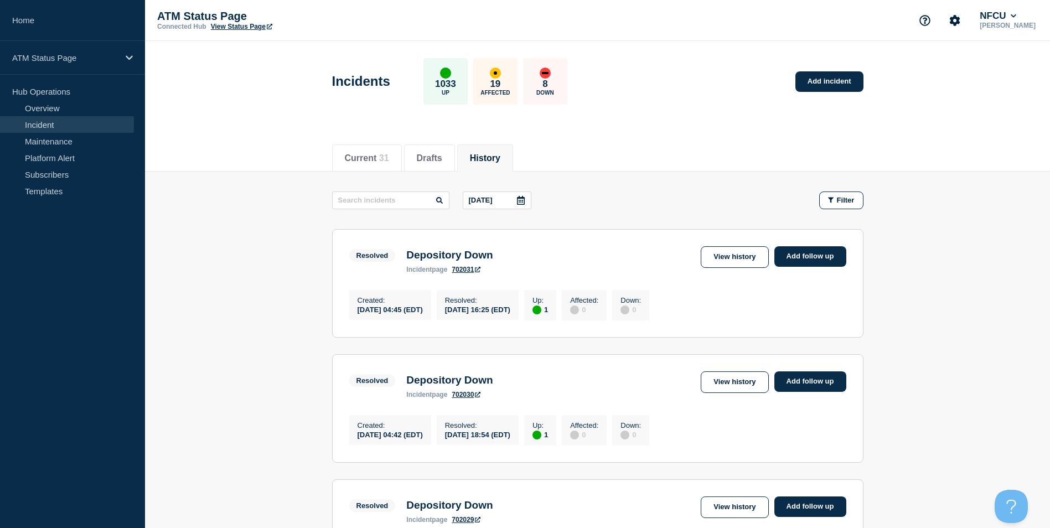
click at [523, 198] on icon at bounding box center [521, 200] width 8 height 9
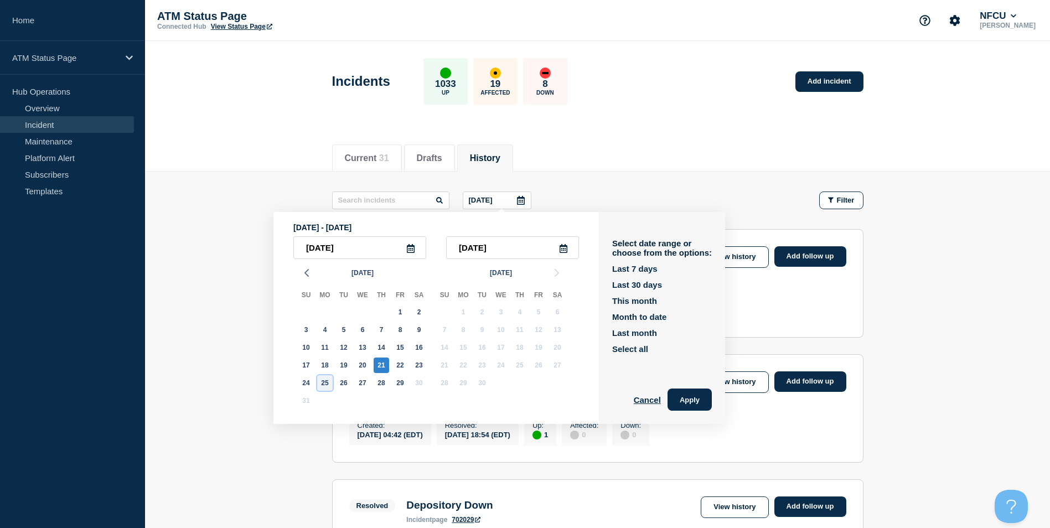
click at [325, 387] on div "25" at bounding box center [324, 382] width 15 height 15
type input "2025-08-25"
click at [325, 385] on div "25" at bounding box center [324, 382] width 15 height 15
type input "2025-08-25"
click at [695, 399] on button "Apply" at bounding box center [690, 400] width 44 height 22
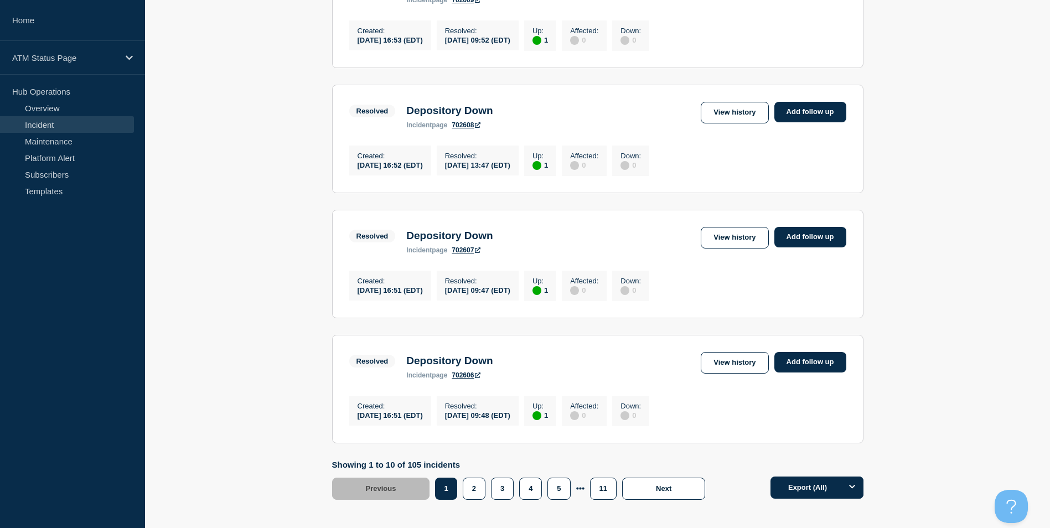
scroll to position [1130, 0]
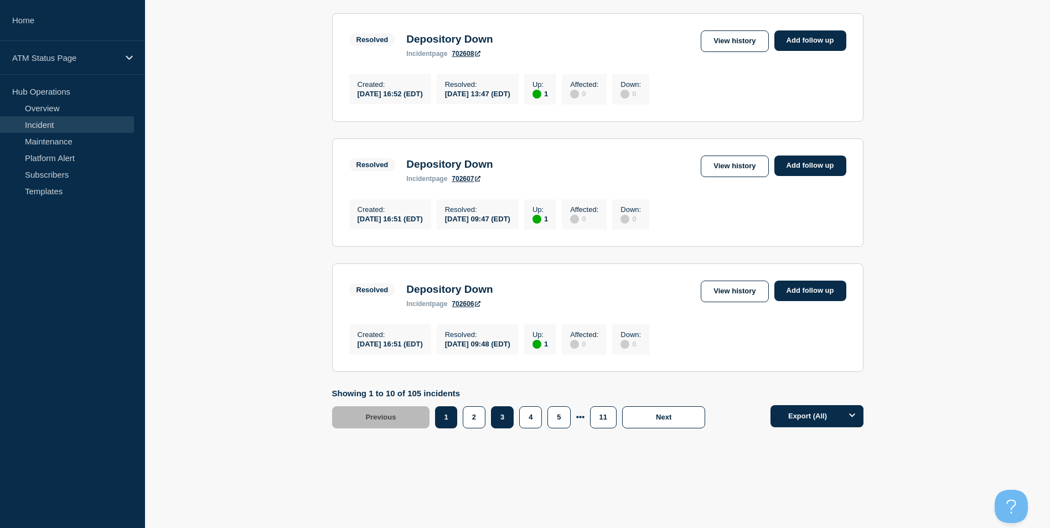
click at [506, 421] on button "3" at bounding box center [502, 417] width 23 height 22
click at [505, 423] on button "3" at bounding box center [503, 417] width 22 height 22
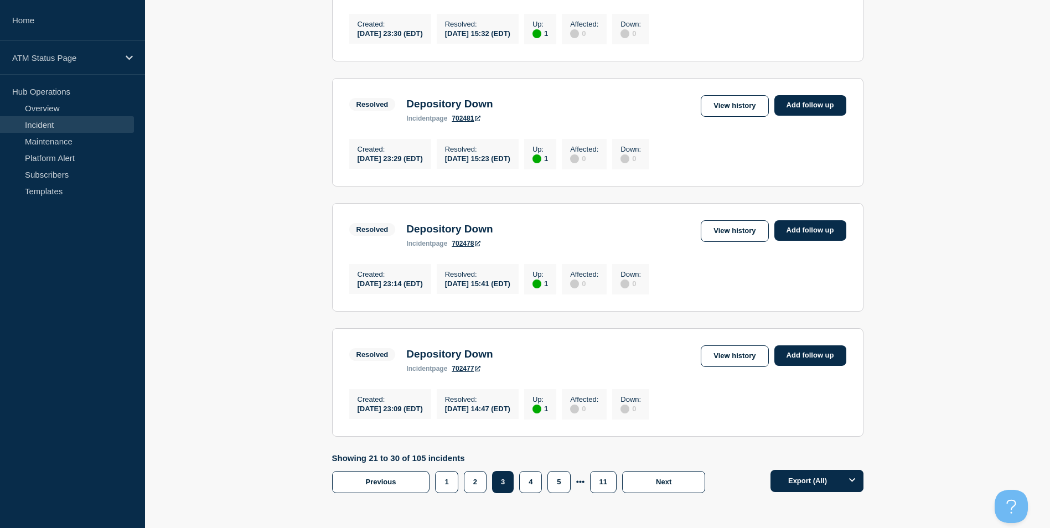
scroll to position [1130, 0]
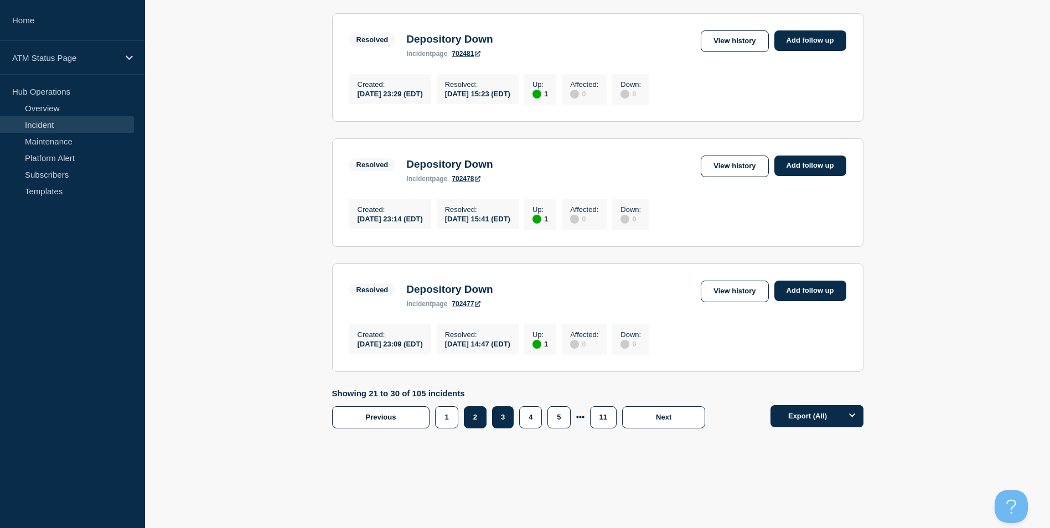
click at [478, 425] on button "2" at bounding box center [475, 417] width 23 height 22
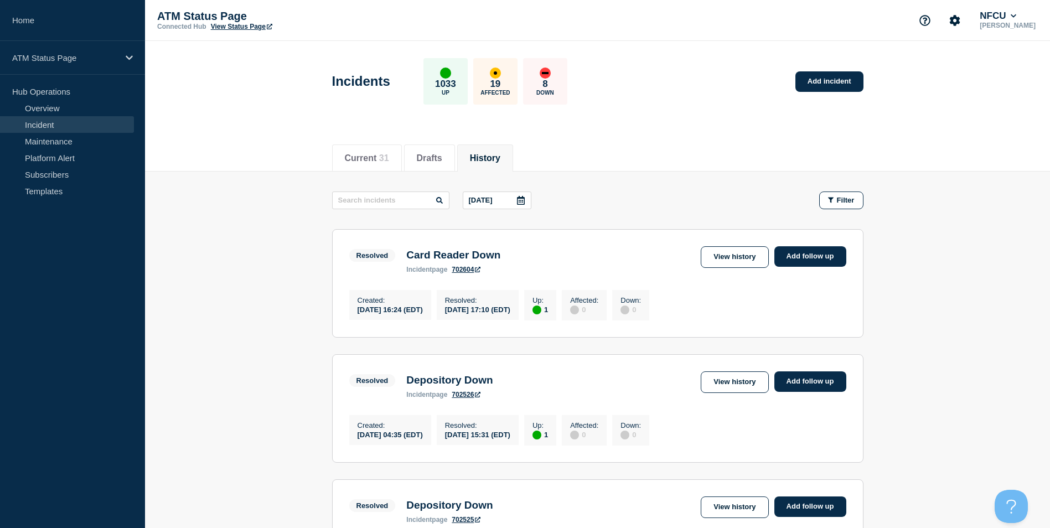
click at [523, 207] on div at bounding box center [521, 200] width 20 height 17
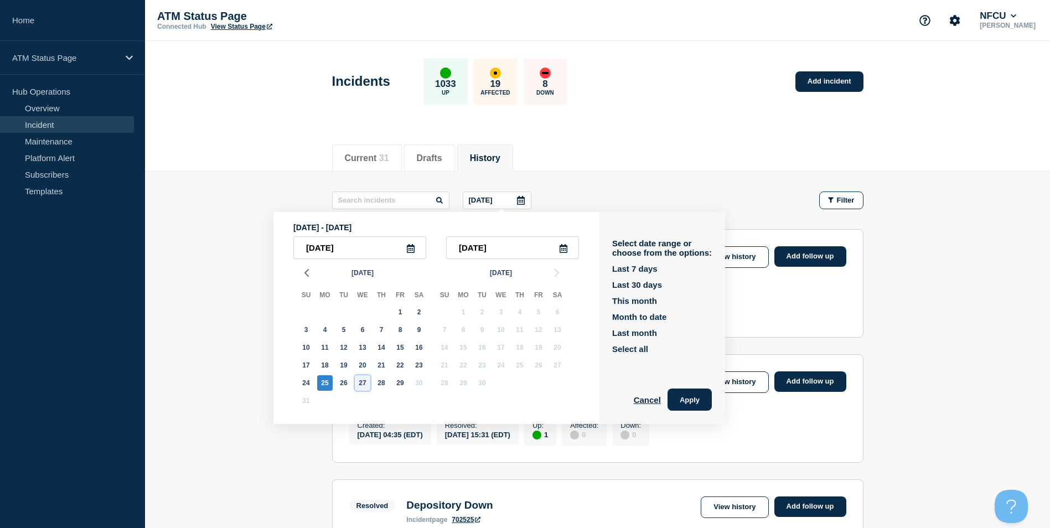
click at [363, 385] on div "27" at bounding box center [362, 382] width 15 height 15
type input "2025-08-27"
click at [363, 385] on div "27" at bounding box center [362, 382] width 15 height 15
type input "2025-08-27"
click at [696, 392] on button "Apply" at bounding box center [690, 400] width 44 height 22
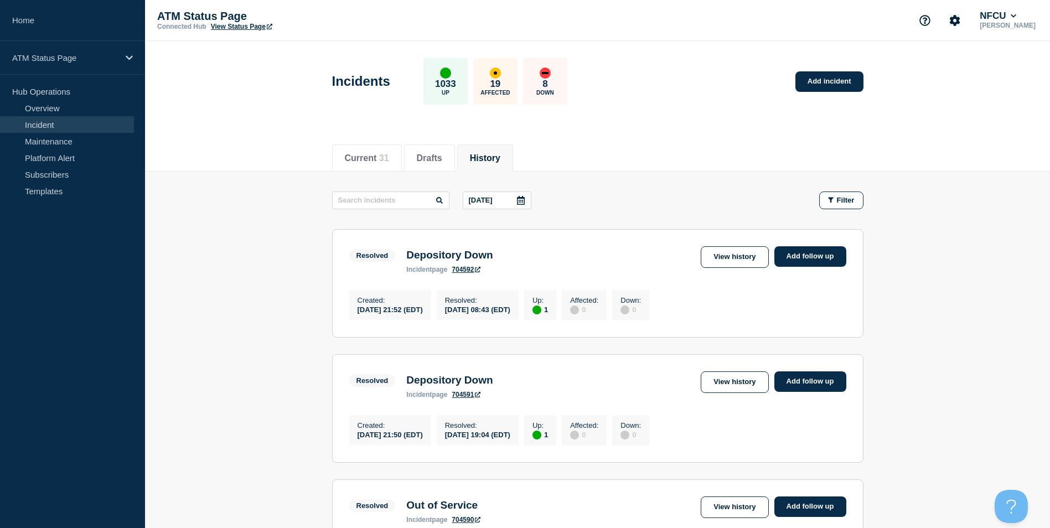
click at [366, 338] on section "Resolved Depository Down incident page 704592 View history Add follow up Create…" at bounding box center [597, 283] width 531 height 108
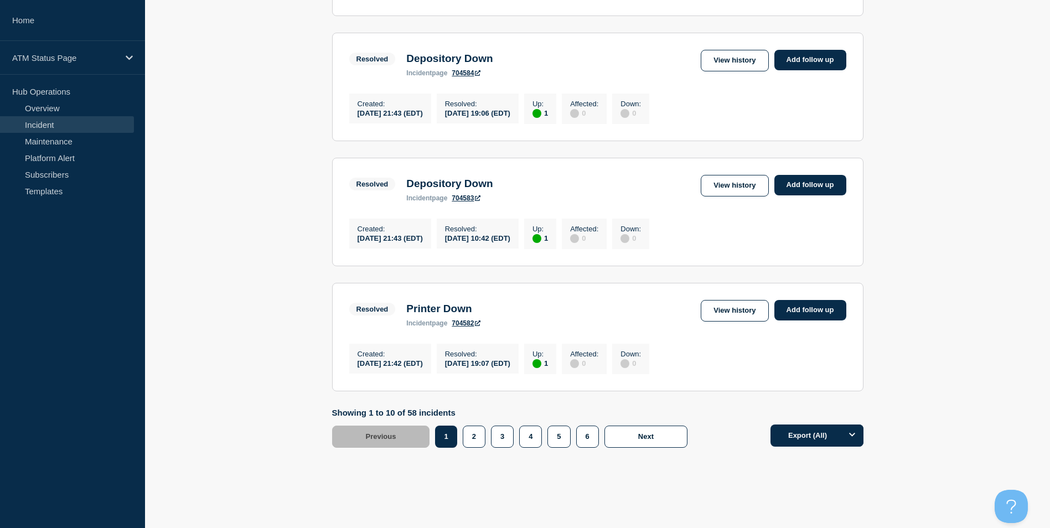
scroll to position [1130, 0]
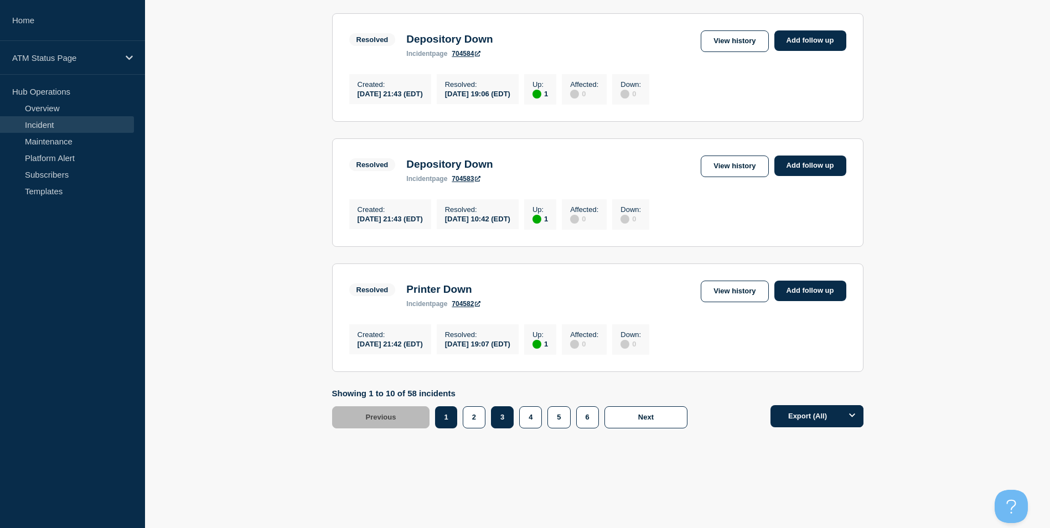
click at [514, 418] on button "3" at bounding box center [502, 417] width 23 height 22
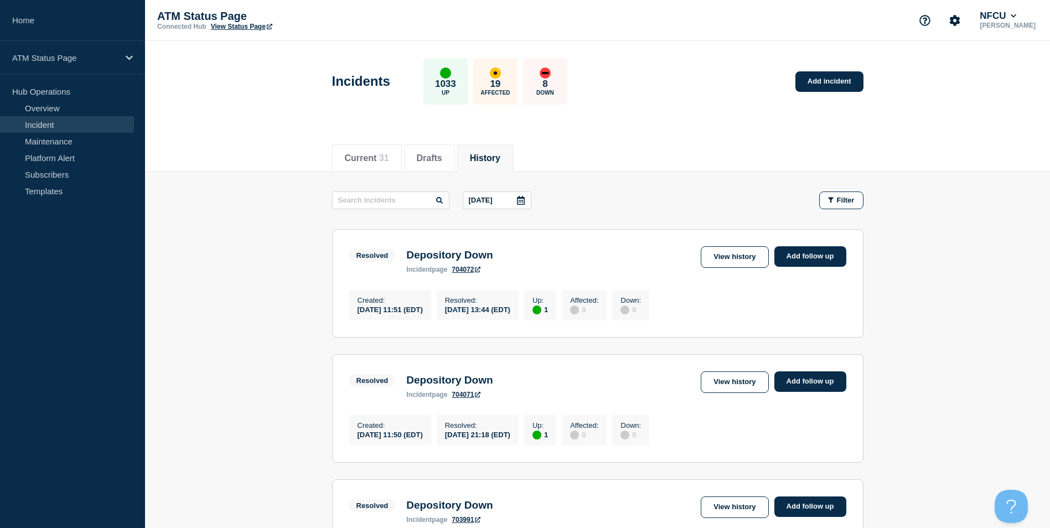
click at [525, 199] on icon at bounding box center [520, 200] width 9 height 9
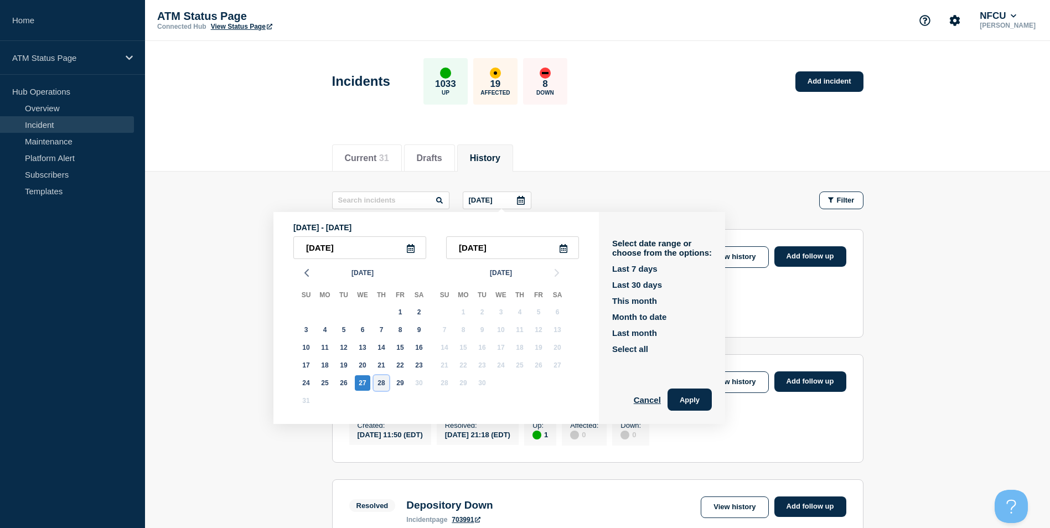
click at [384, 381] on div "28" at bounding box center [381, 382] width 15 height 15
type input "2025-08-28"
click at [382, 381] on div "28" at bounding box center [381, 382] width 15 height 15
type input "2025-08-28"
click at [697, 394] on button "Apply" at bounding box center [690, 400] width 44 height 22
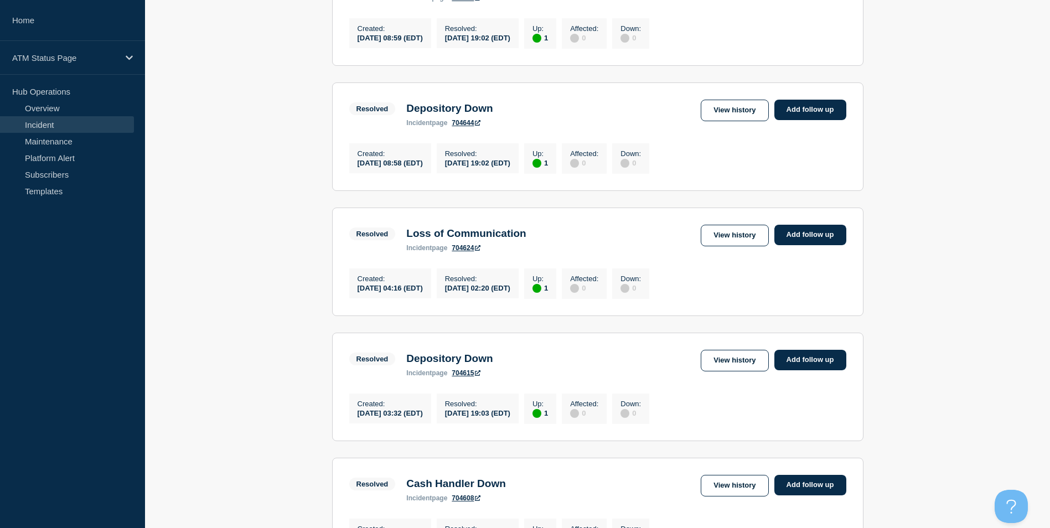
scroll to position [1052, 0]
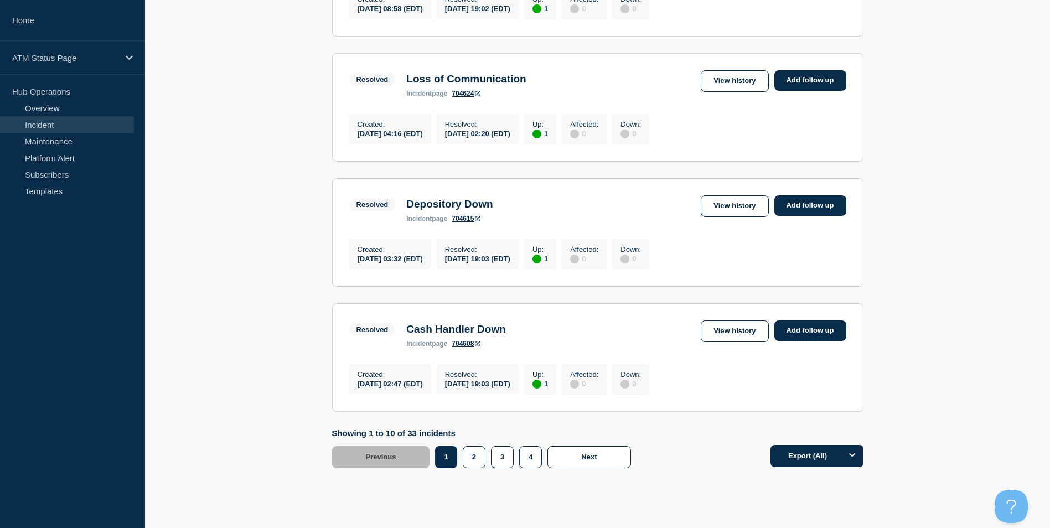
click at [519, 468] on div "3" at bounding box center [533, 457] width 28 height 22
click at [508, 468] on button "3" at bounding box center [502, 457] width 23 height 22
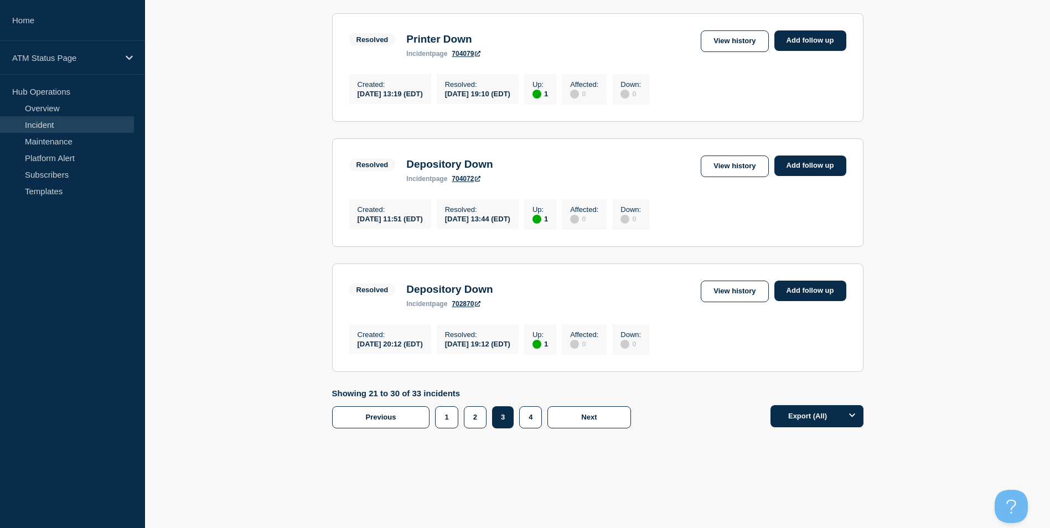
scroll to position [1130, 0]
click at [477, 423] on button "2" at bounding box center [475, 417] width 23 height 22
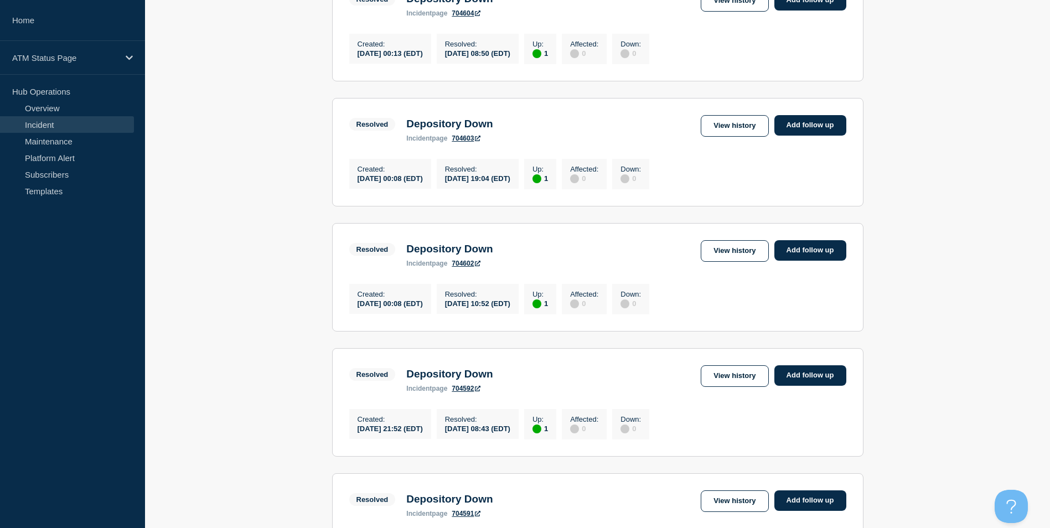
scroll to position [269, 0]
